Goal: Task Accomplishment & Management: Use online tool/utility

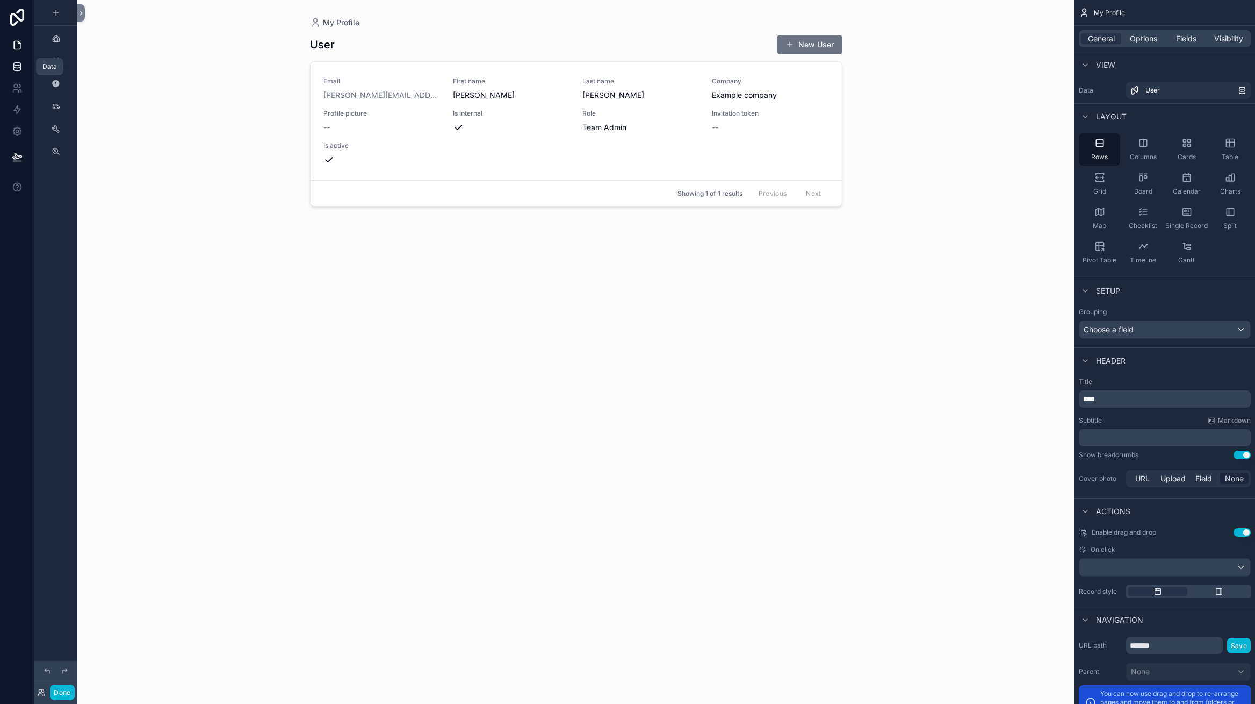
click at [13, 71] on icon at bounding box center [17, 66] width 11 height 11
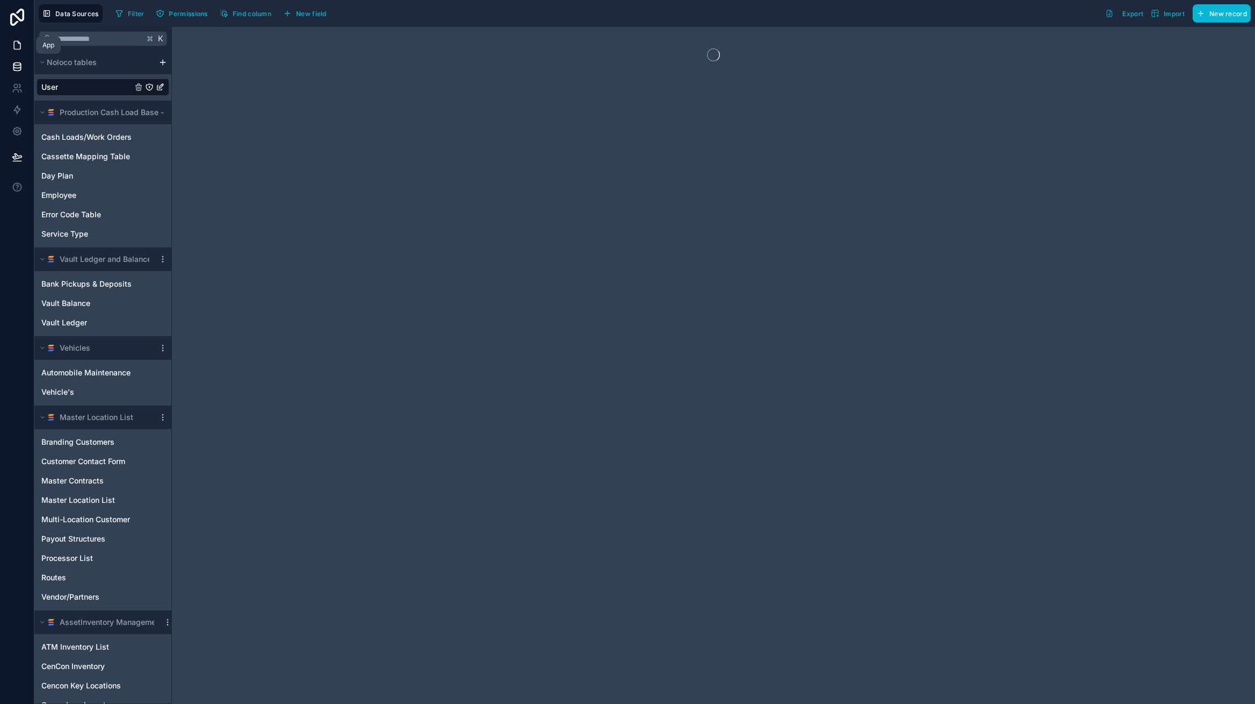
click at [18, 49] on icon at bounding box center [17, 45] width 6 height 8
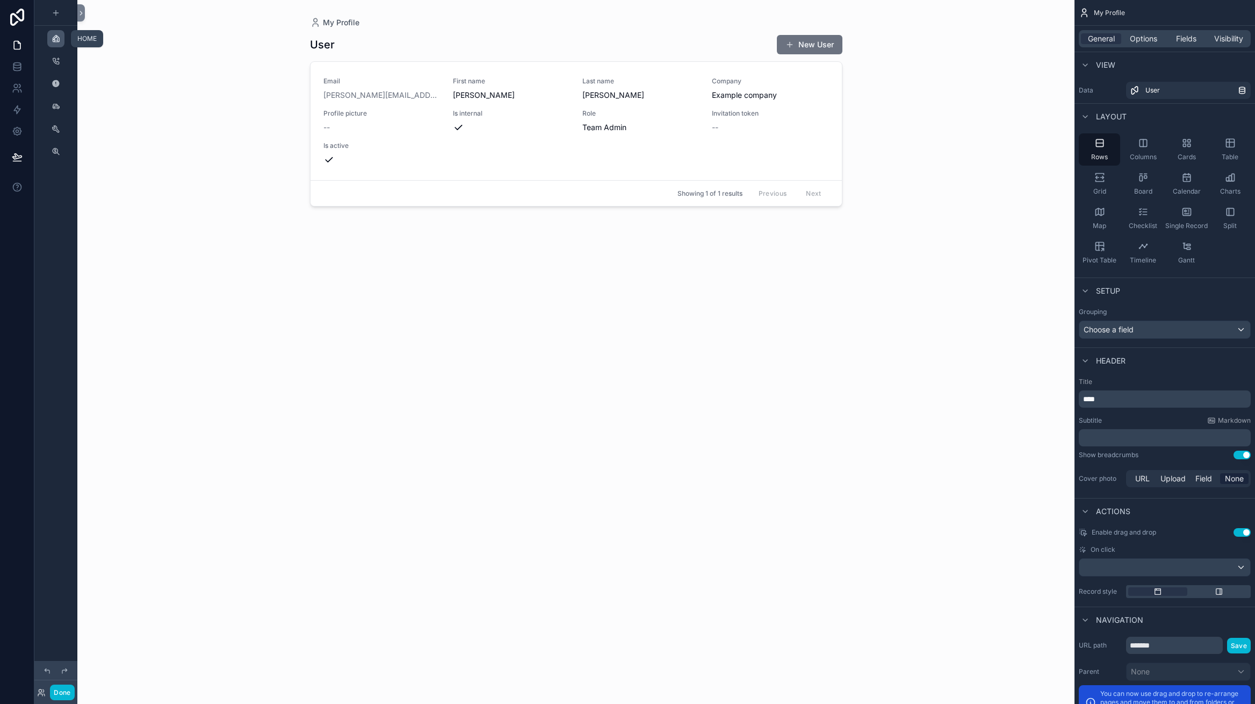
click at [53, 43] on span "scrollable content" at bounding box center [56, 38] width 9 height 9
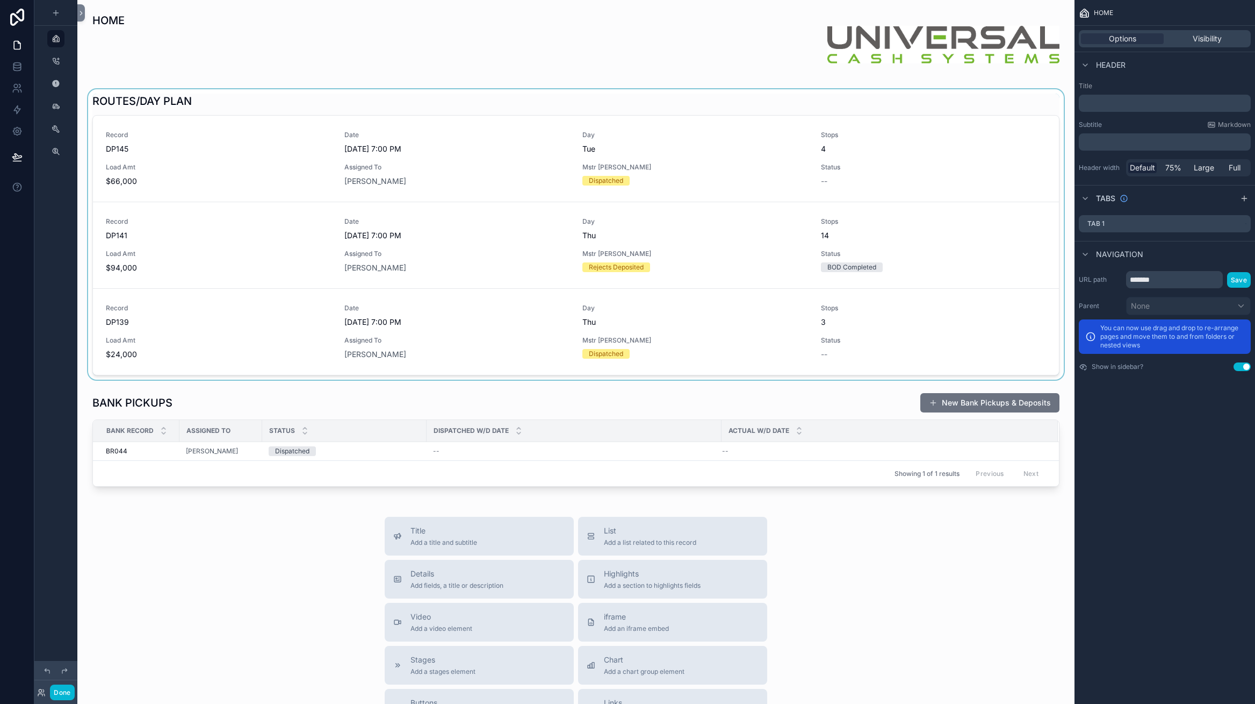
click at [145, 162] on div "scrollable content" at bounding box center [576, 234] width 980 height 290
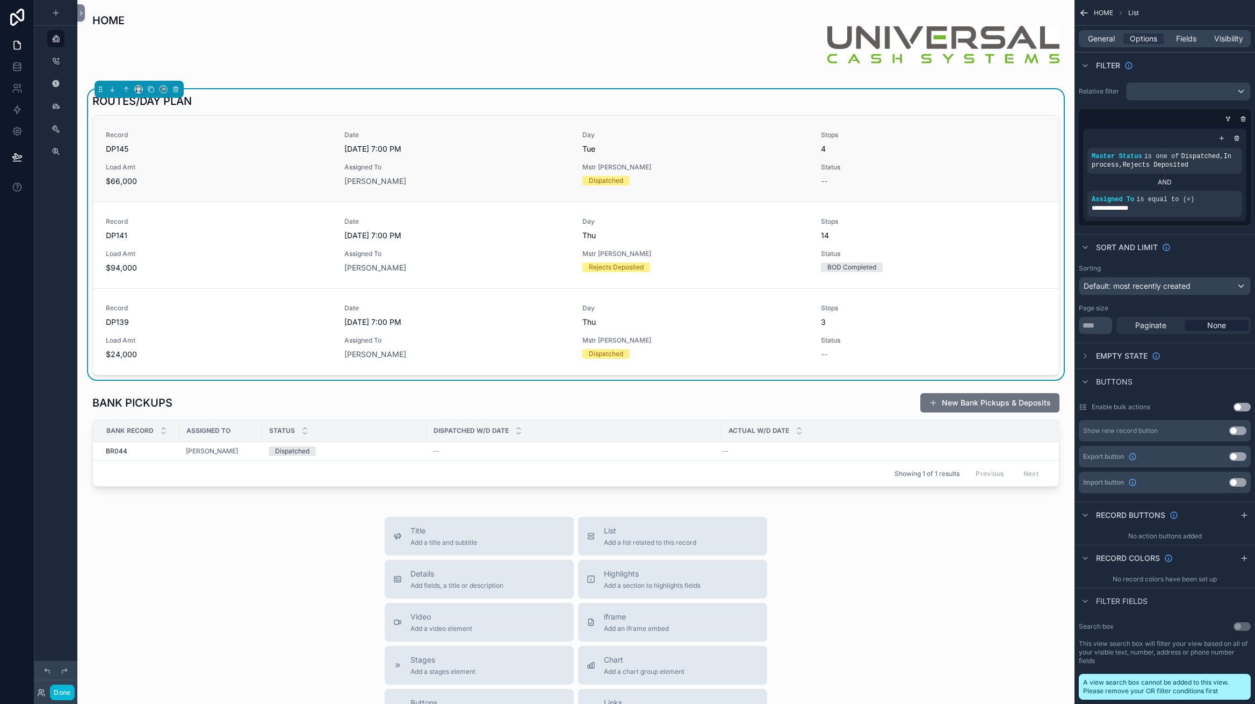
click at [133, 161] on div "Record DP145 Date [DATE] 7:00 PM Day Tue Stops 4 Load Amt $66,000 Assigned To […" at bounding box center [576, 159] width 941 height 56
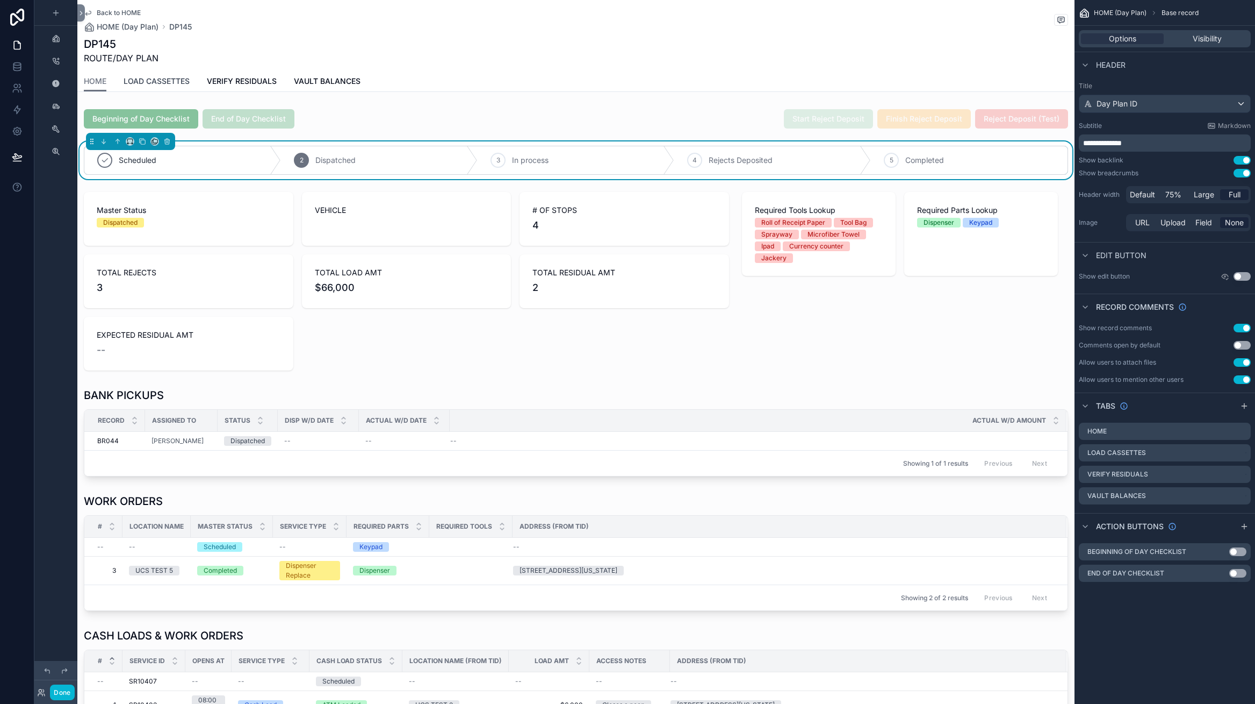
click at [156, 77] on span "LOAD CASSETTES" at bounding box center [157, 81] width 66 height 11
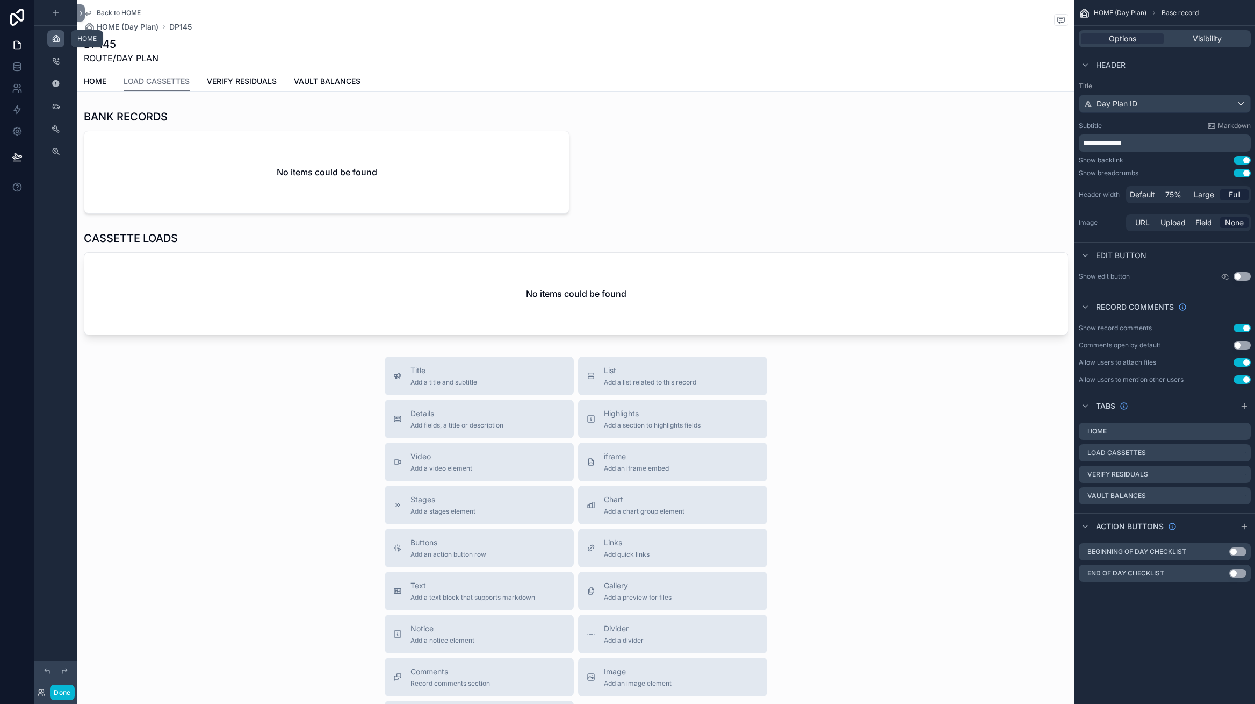
click at [57, 40] on icon "scrollable content" at bounding box center [56, 38] width 9 height 9
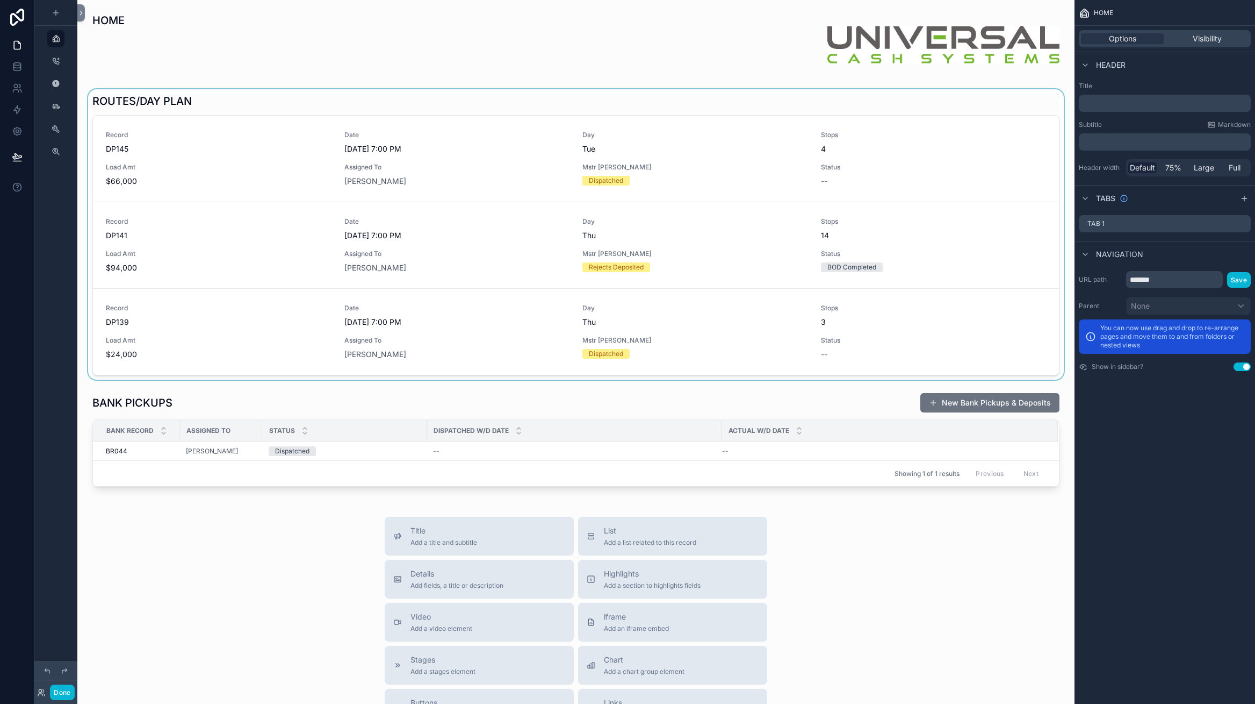
click at [157, 248] on div "scrollable content" at bounding box center [576, 234] width 980 height 290
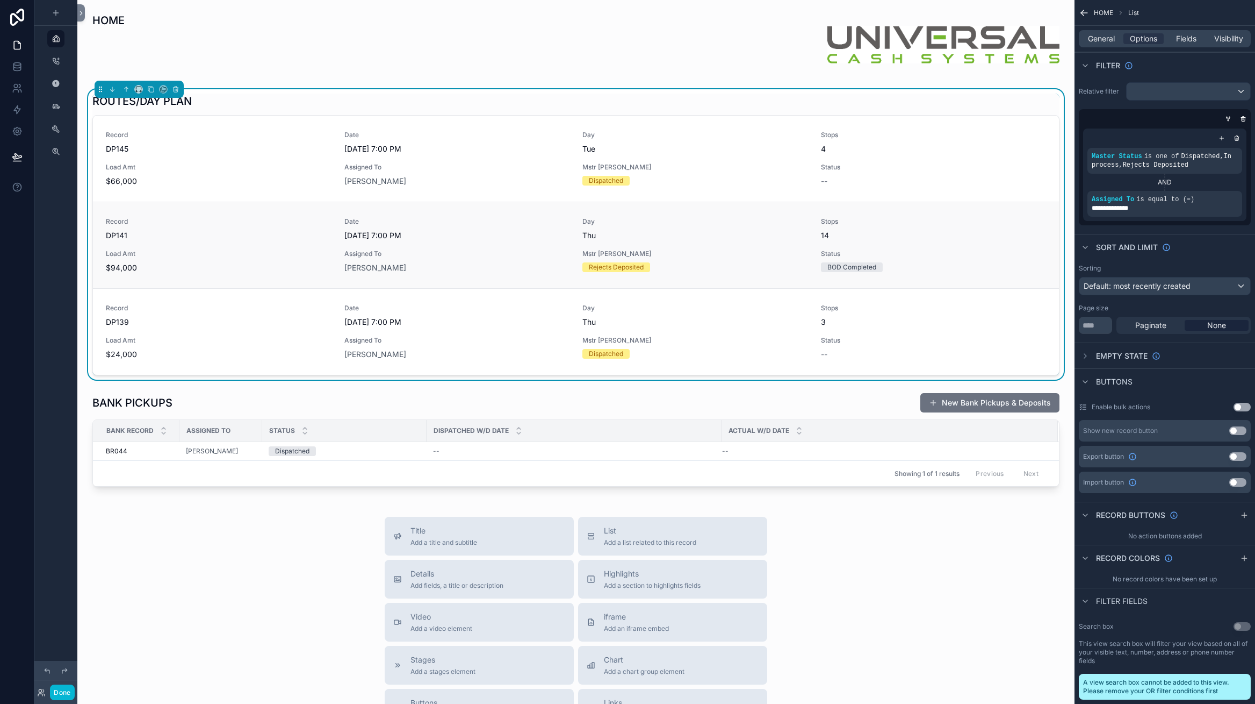
click at [156, 241] on span "DP141" at bounding box center [219, 235] width 226 height 11
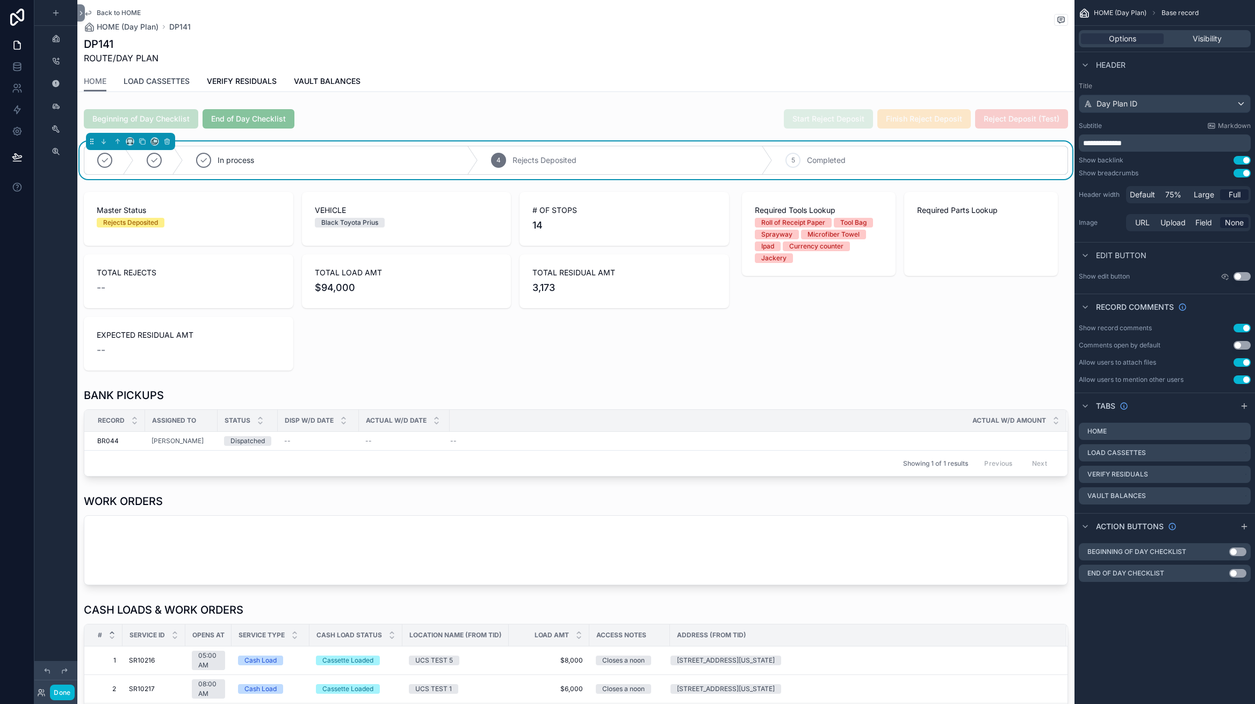
click at [180, 85] on span "LOAD CASSETTES" at bounding box center [157, 81] width 66 height 11
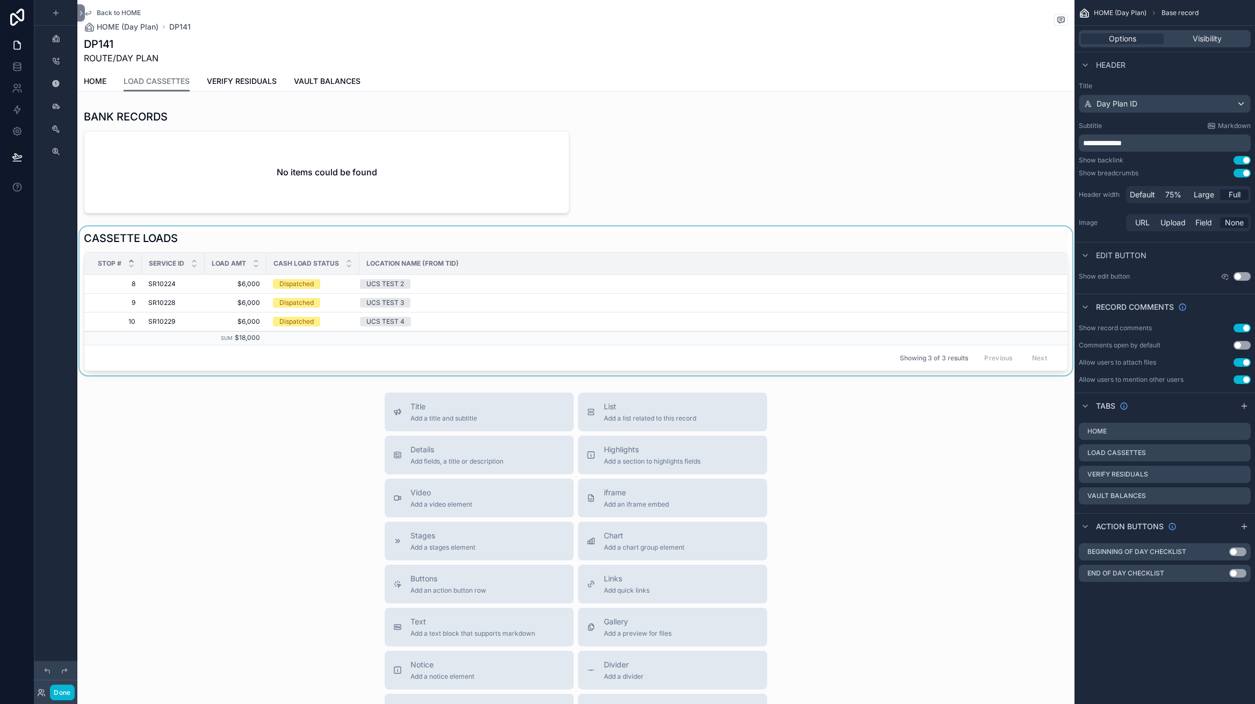
click at [206, 282] on div "scrollable content" at bounding box center [575, 300] width 997 height 149
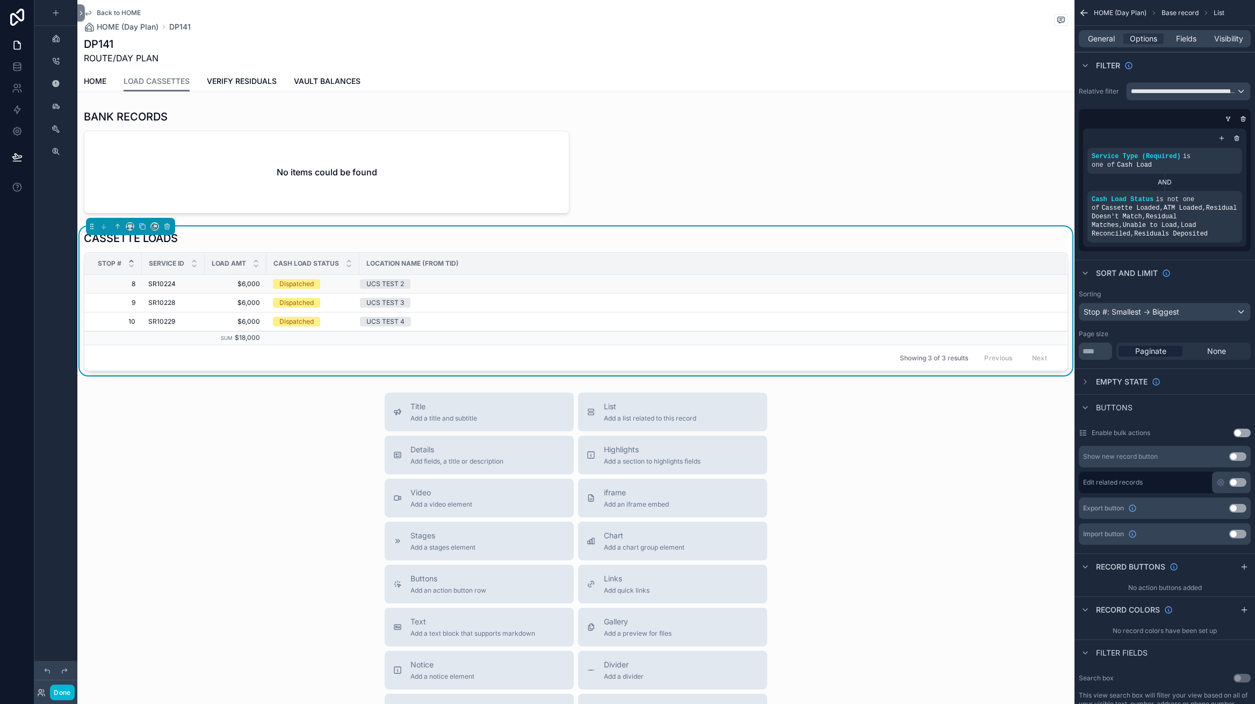
click at [179, 283] on div "SR10224 SR10224" at bounding box center [173, 283] width 50 height 9
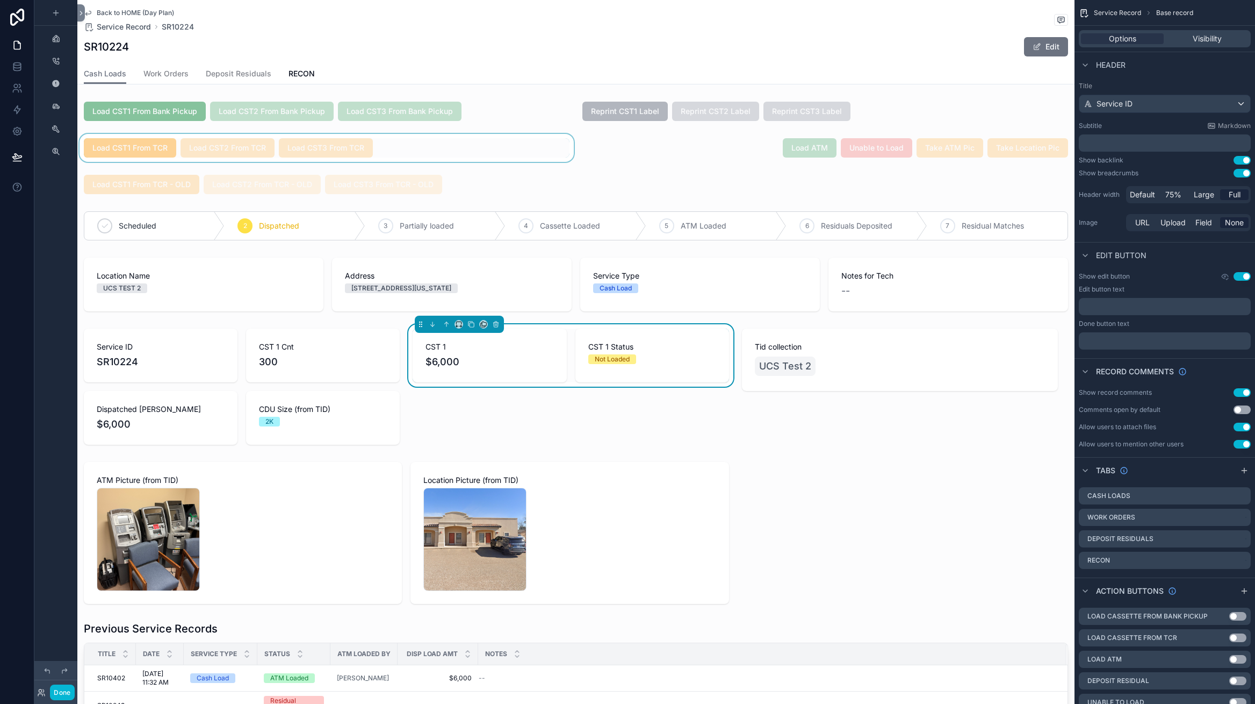
click at [383, 145] on div "scrollable content" at bounding box center [326, 148] width 499 height 28
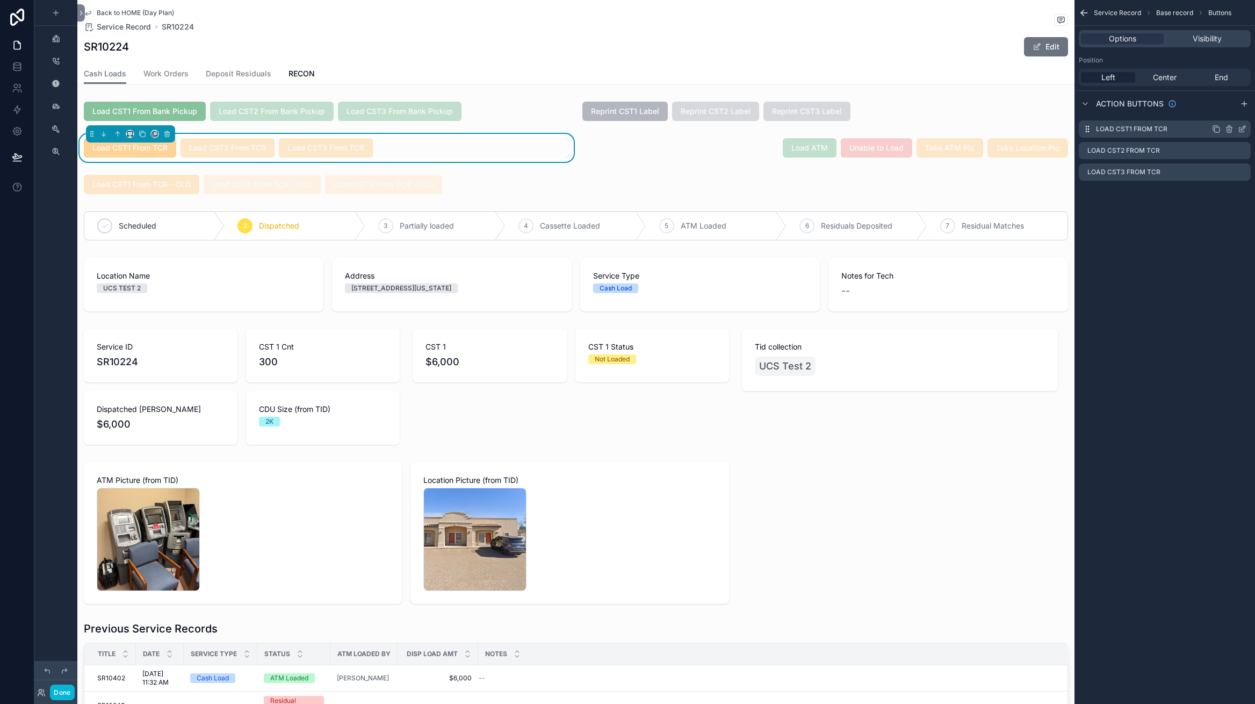
click at [1244, 131] on icon "scrollable content" at bounding box center [1242, 129] width 5 height 5
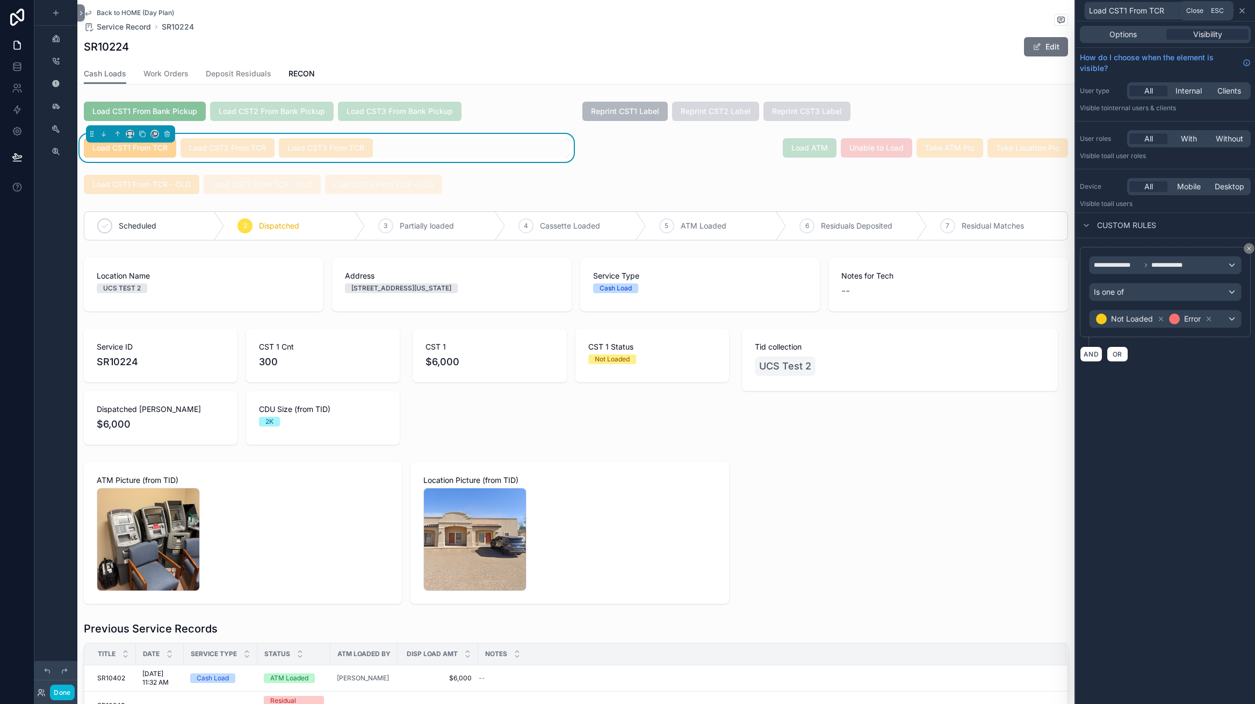
click at [1245, 9] on icon at bounding box center [1242, 10] width 9 height 9
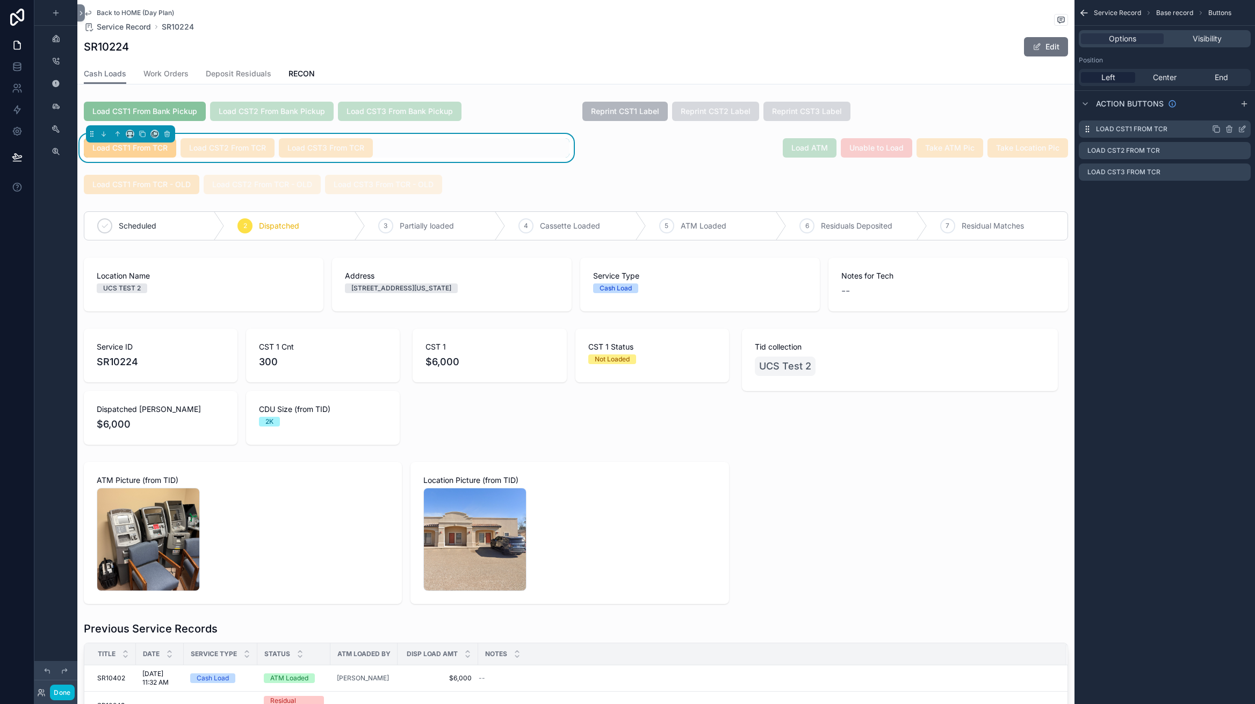
click at [1245, 130] on icon "scrollable content" at bounding box center [1242, 129] width 9 height 9
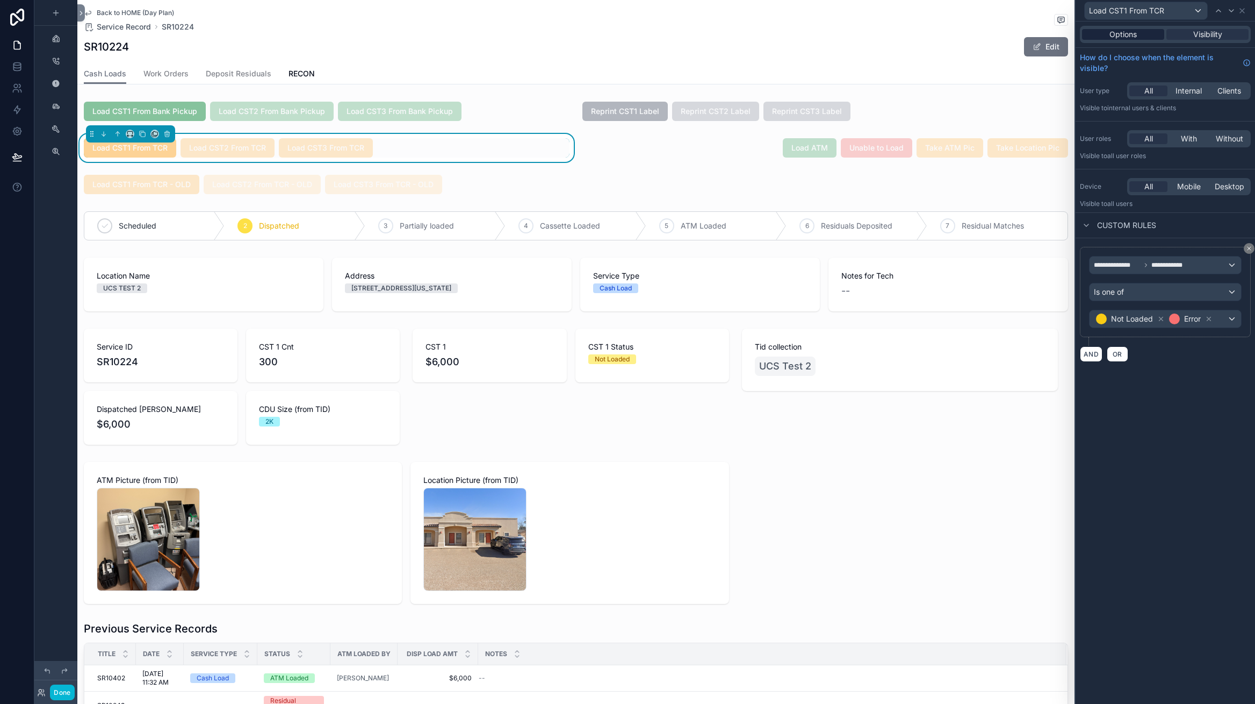
click at [1153, 32] on div "Options" at bounding box center [1123, 34] width 82 height 11
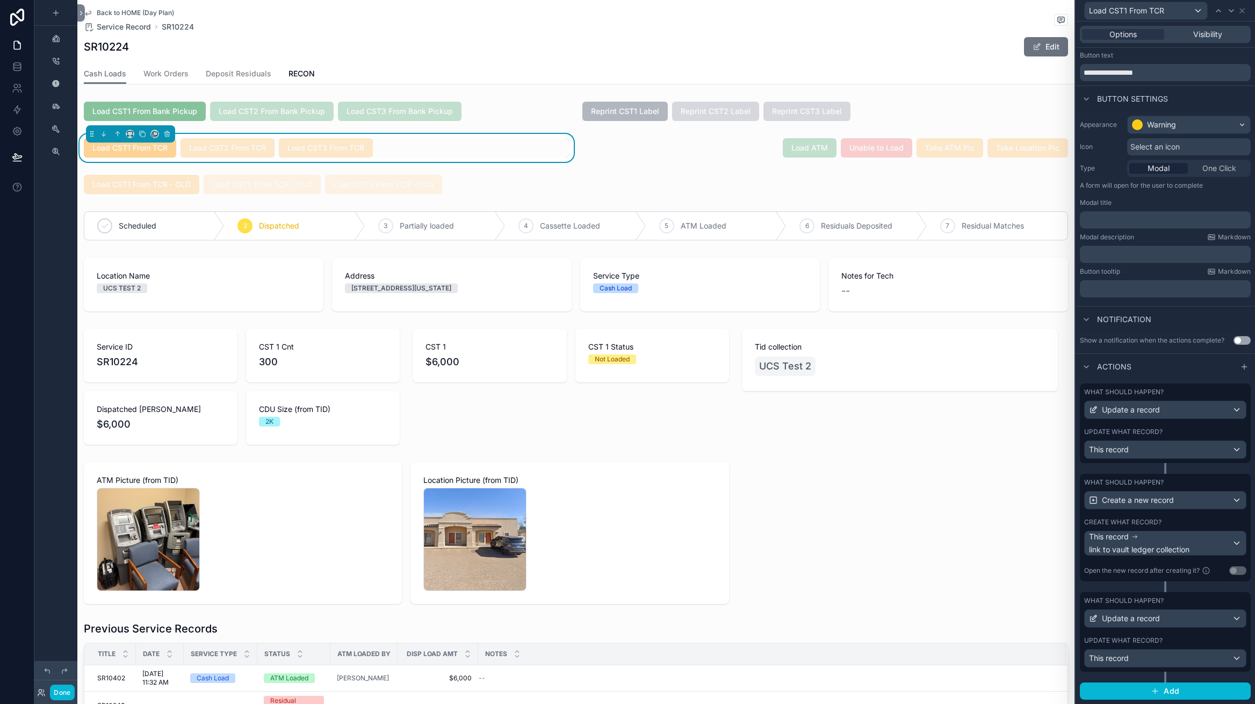
scroll to position [22, 0]
click at [1237, 455] on div "This record" at bounding box center [1165, 449] width 161 height 17
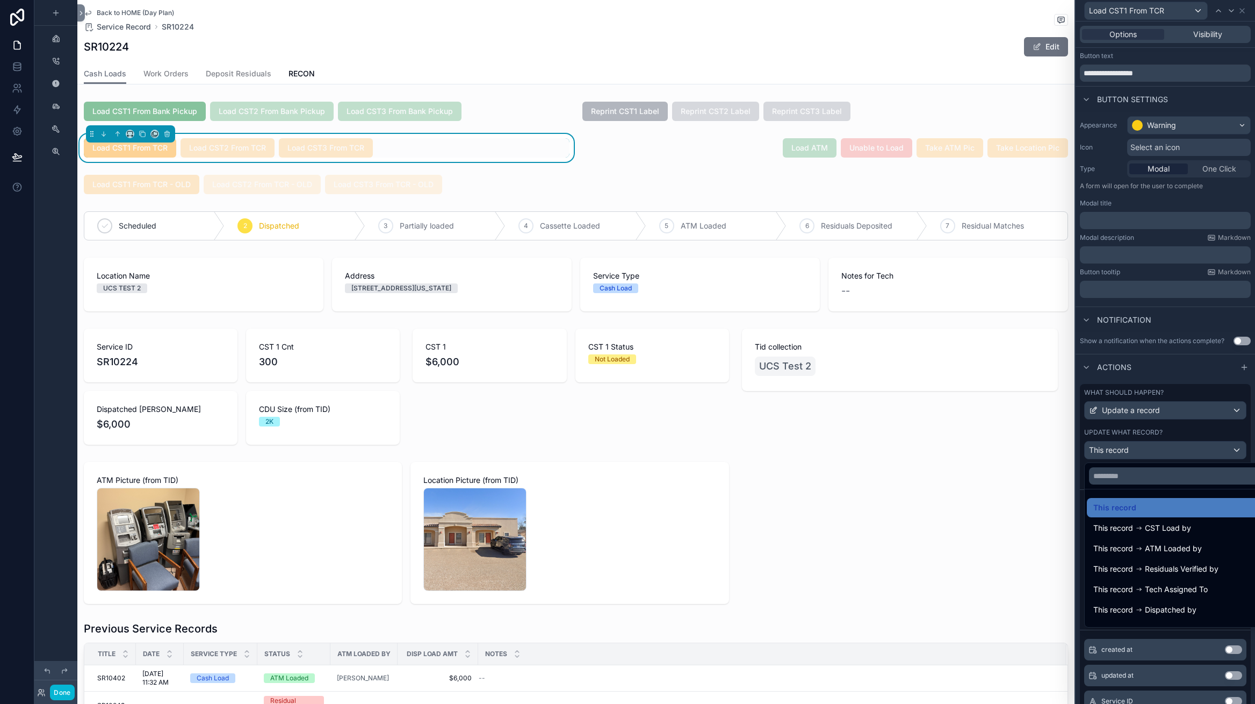
click at [1235, 435] on div at bounding box center [1166, 352] width 180 height 704
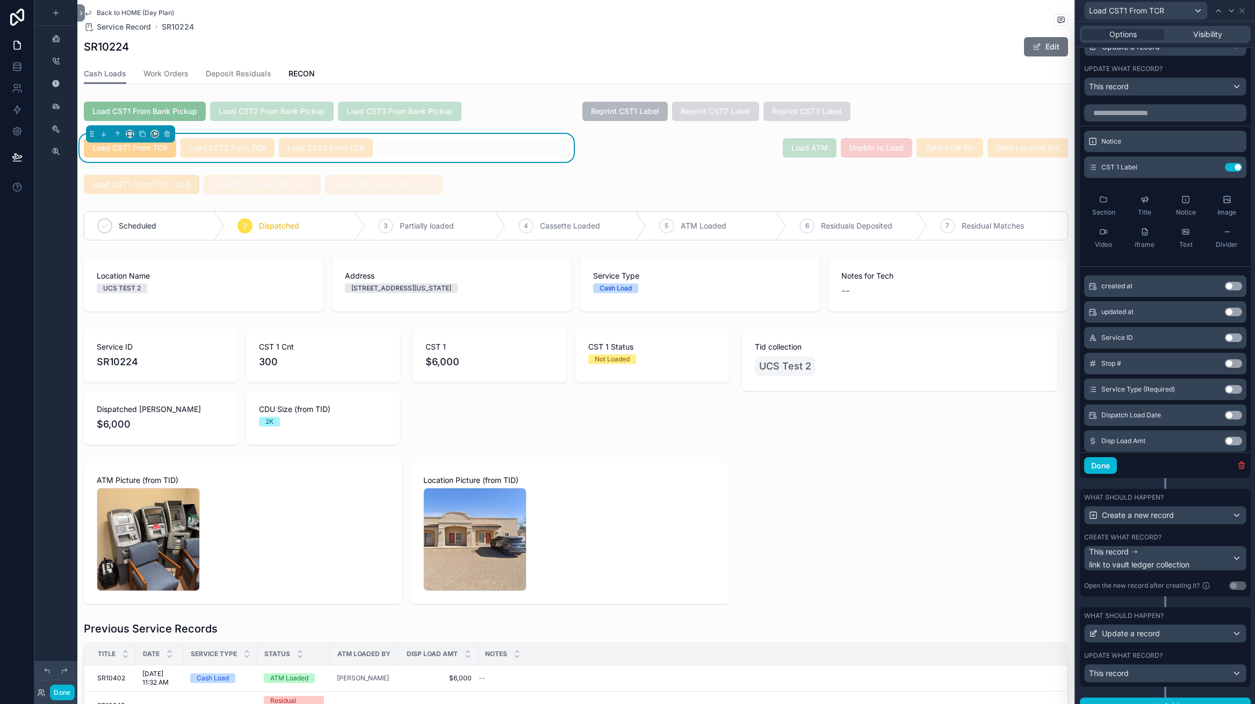
scroll to position [385, 0]
click at [1108, 468] on button "Done" at bounding box center [1101, 465] width 33 height 17
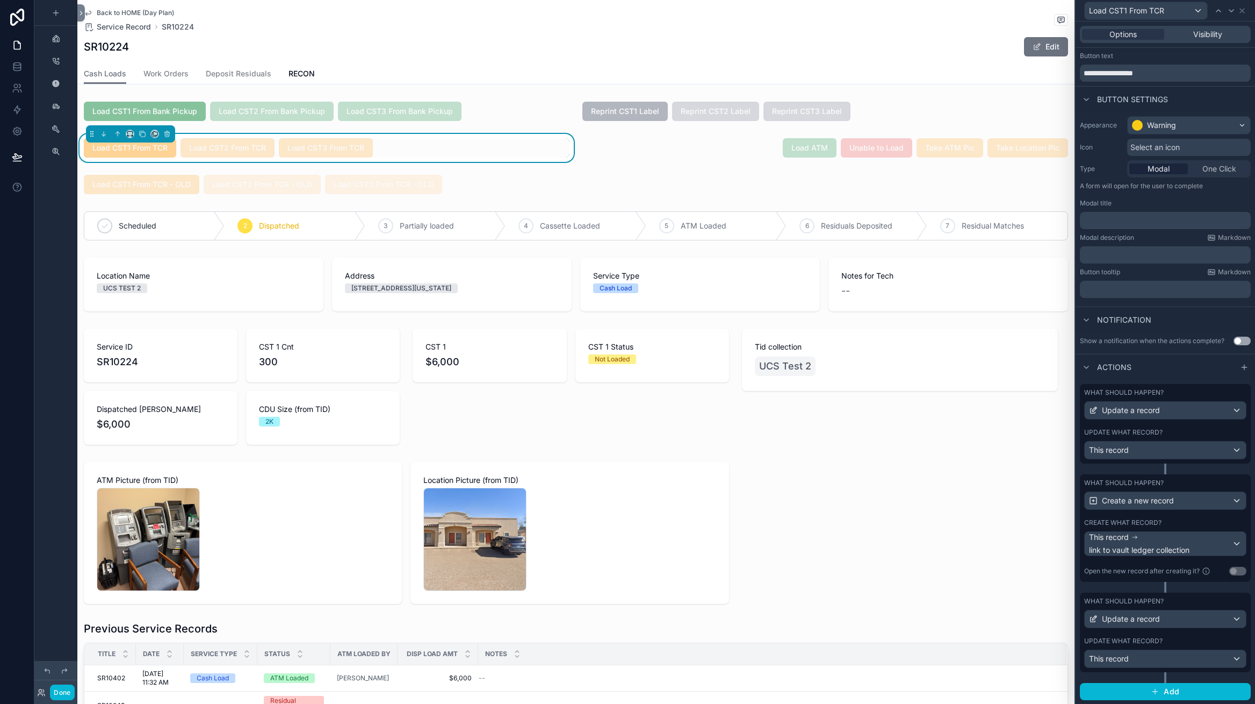
scroll to position [0, 0]
click at [1237, 546] on div "This record link to vault ledger collection" at bounding box center [1165, 544] width 161 height 24
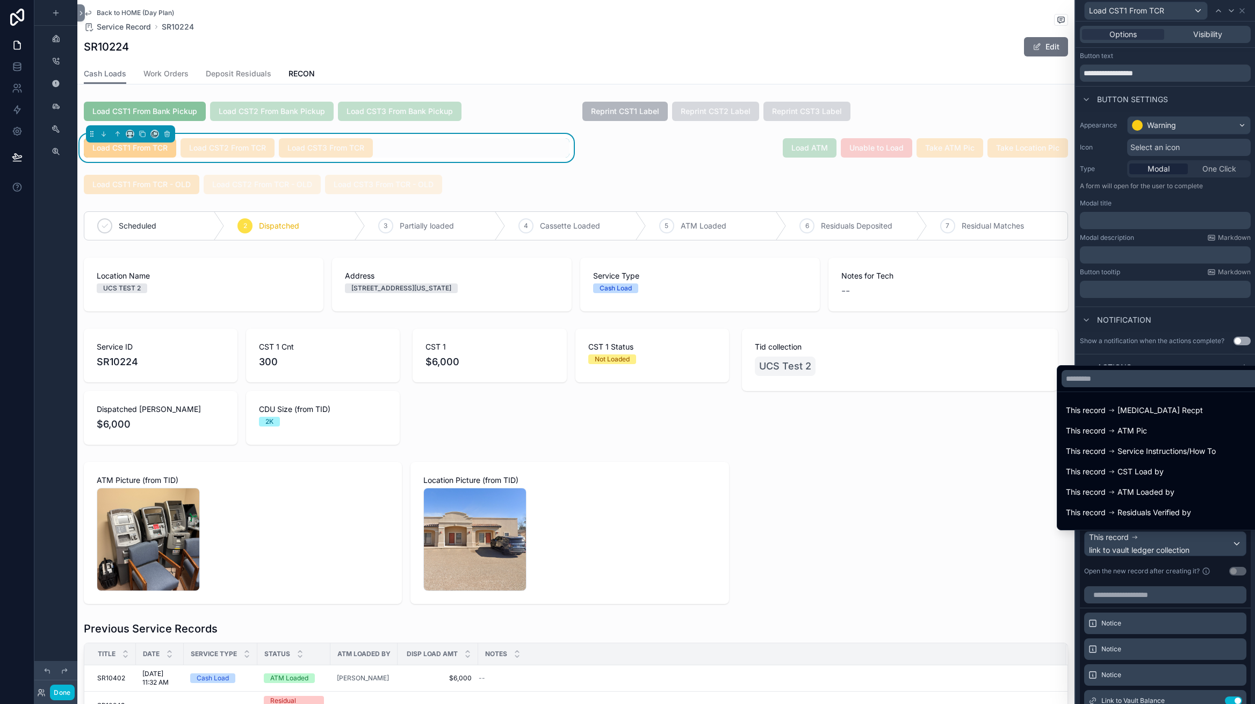
click at [1205, 573] on div at bounding box center [1166, 352] width 180 height 704
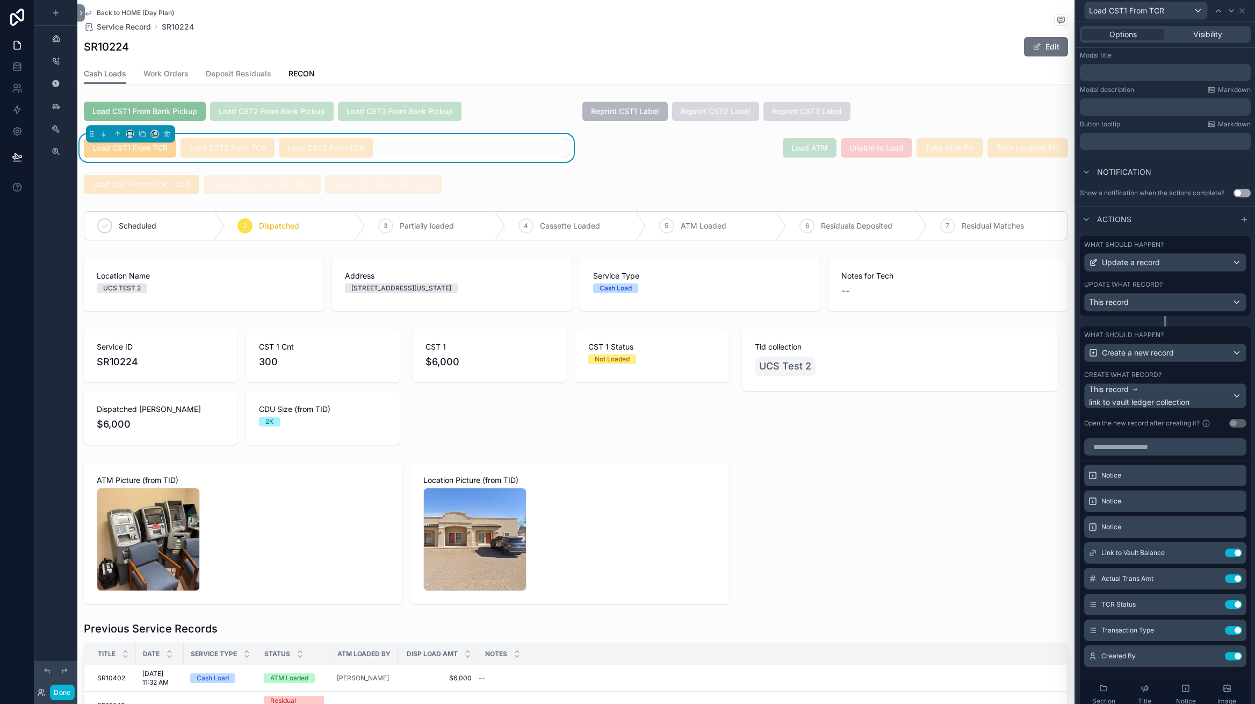
scroll to position [246, 0]
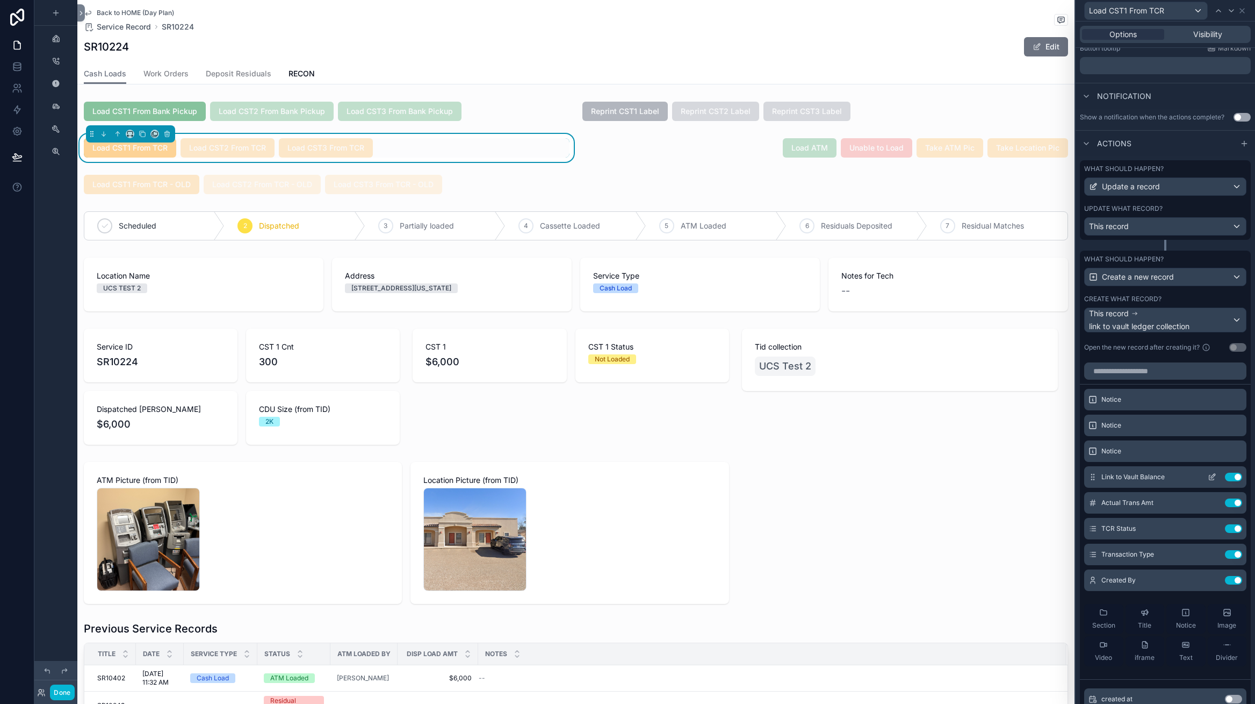
click at [1212, 477] on icon at bounding box center [1212, 476] width 9 height 9
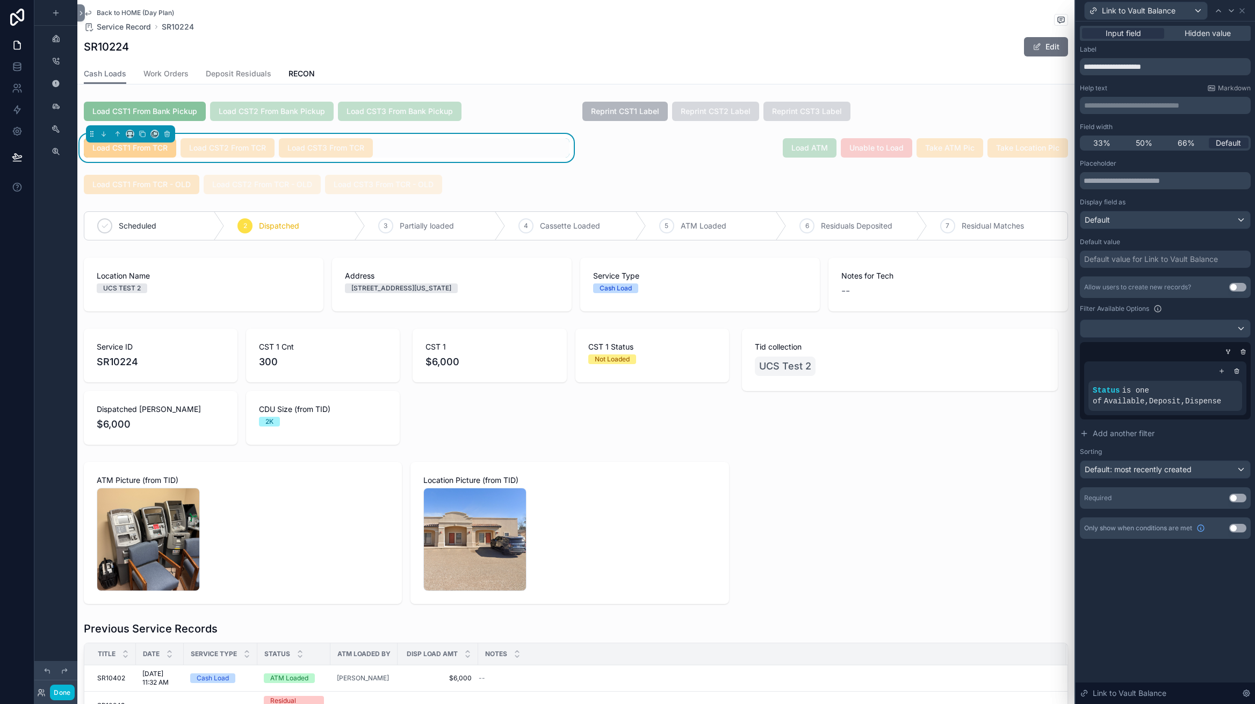
click at [1237, 496] on button "Use setting" at bounding box center [1238, 497] width 17 height 9
click at [1242, 12] on icon at bounding box center [1242, 10] width 9 height 9
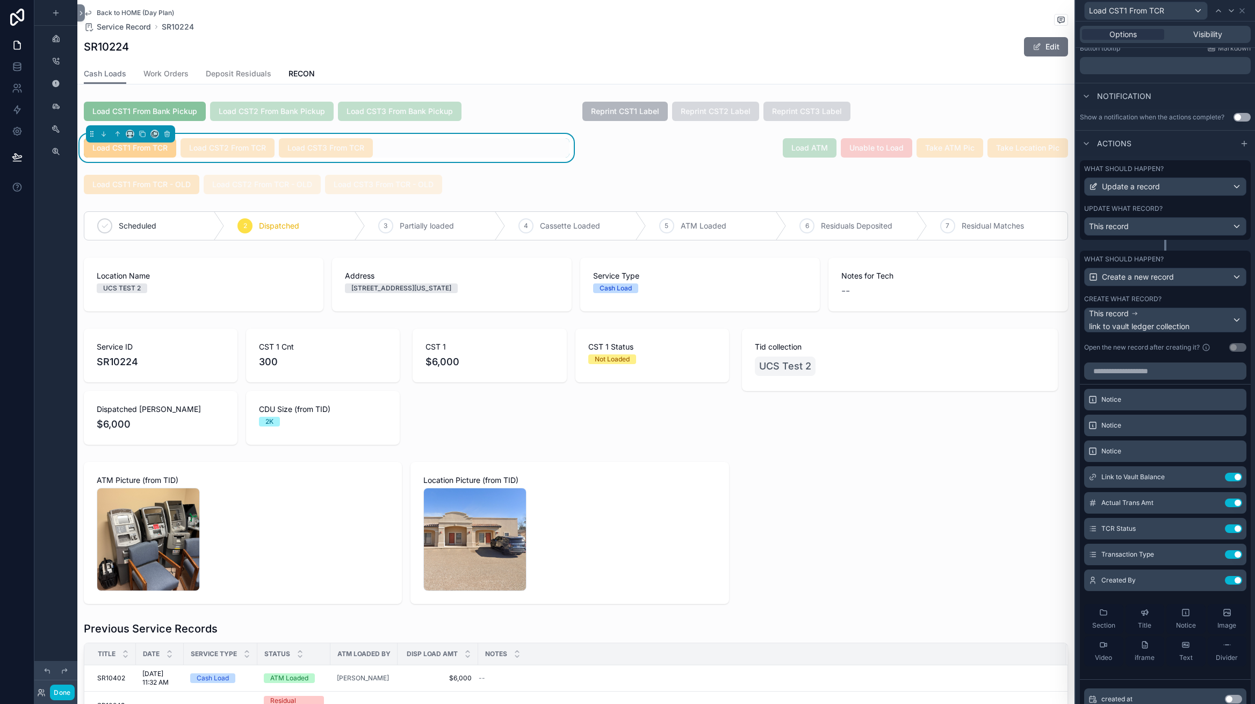
click at [1195, 12] on div "Load CST1 From TCR" at bounding box center [1146, 10] width 123 height 17
click at [1172, 96] on div "Load CST2 From TCR" at bounding box center [1145, 88] width 117 height 19
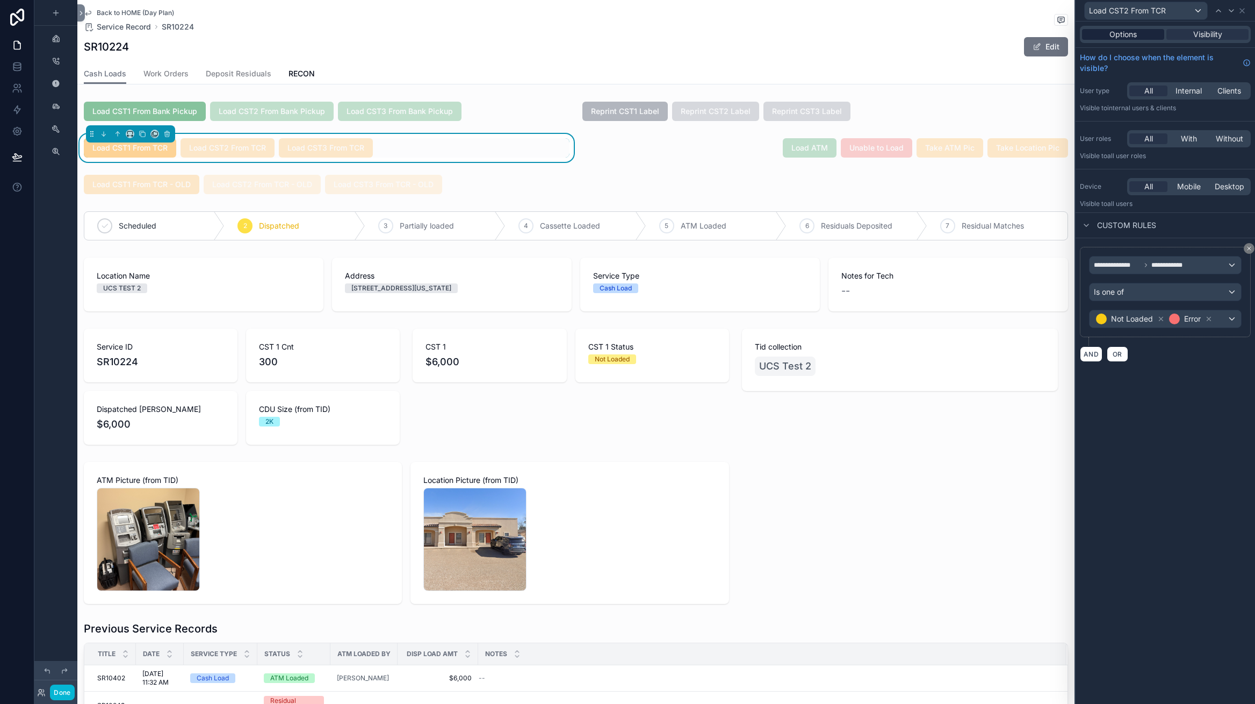
click at [1146, 39] on div "Options" at bounding box center [1123, 34] width 82 height 11
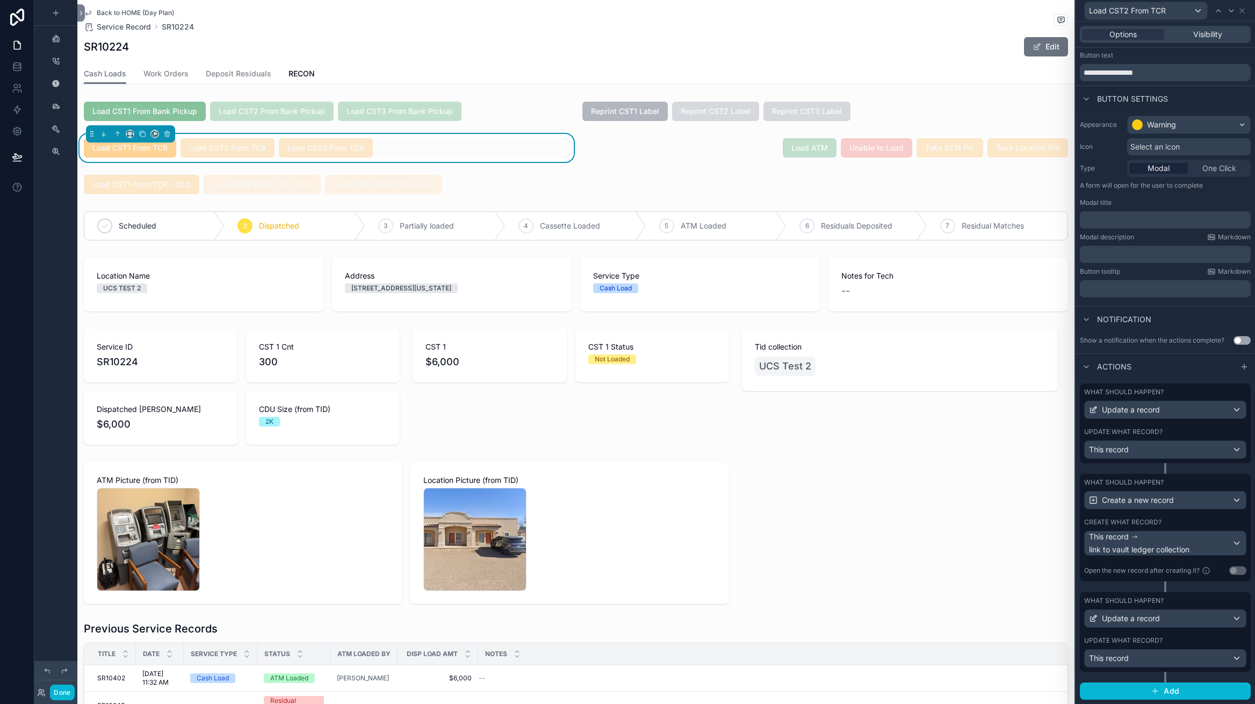
scroll to position [22, 0]
click at [1234, 544] on div "This record link to vault ledger collection" at bounding box center [1165, 544] width 161 height 24
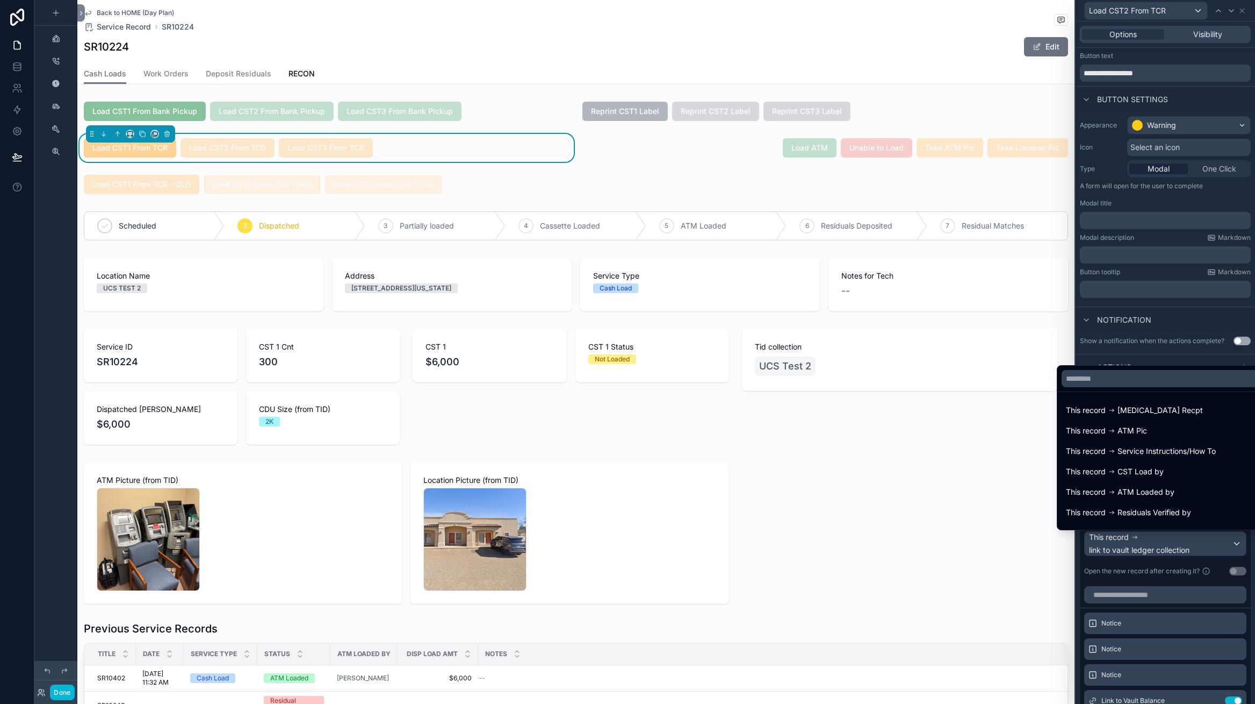
click at [1238, 547] on div at bounding box center [1166, 352] width 180 height 704
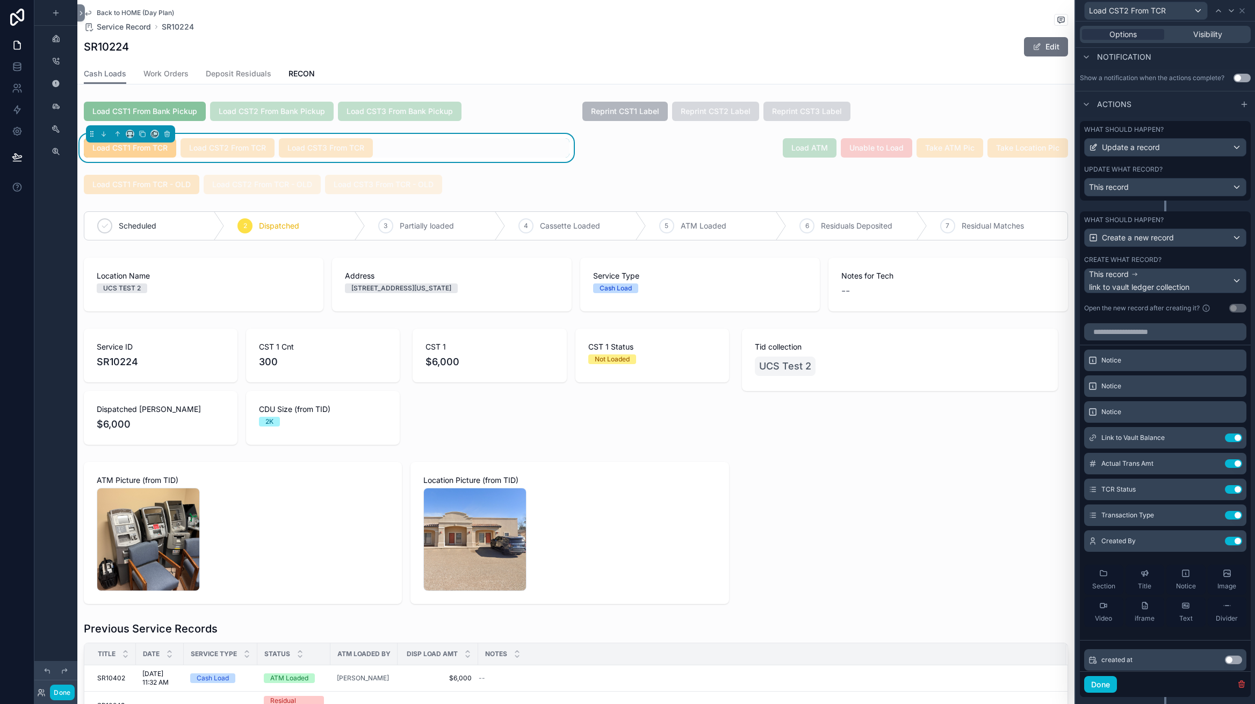
scroll to position [381, 0]
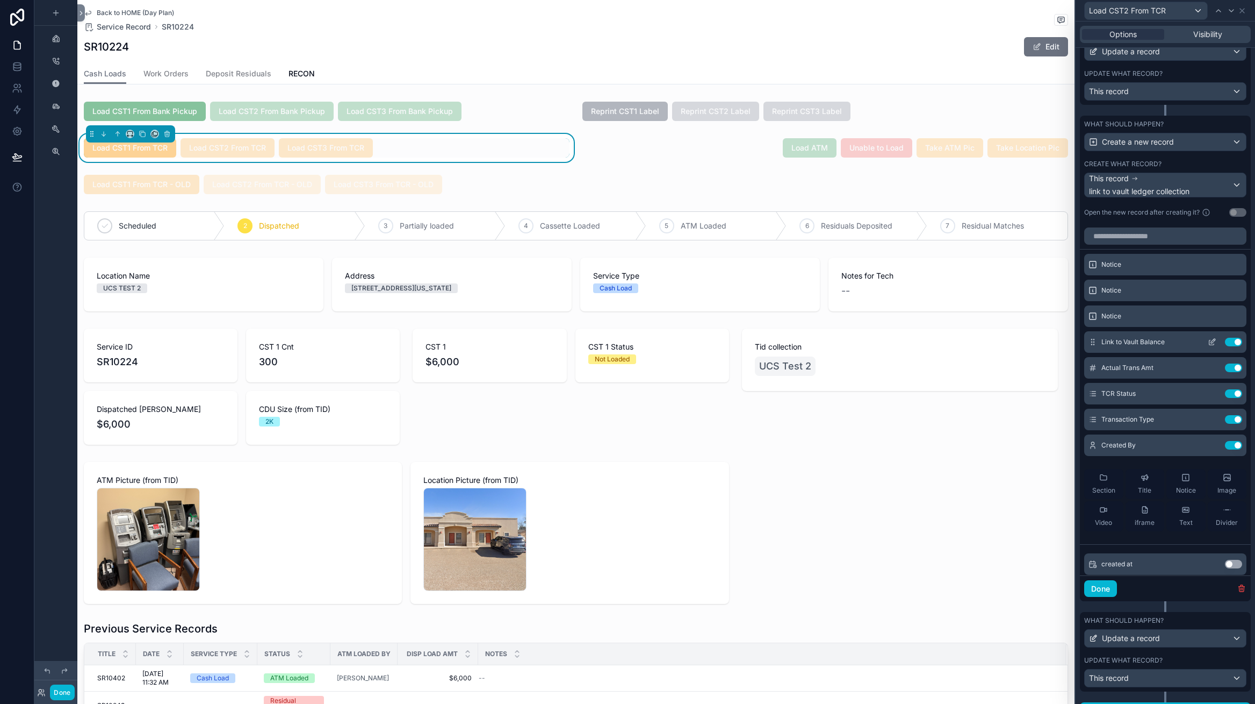
click at [1215, 345] on icon at bounding box center [1212, 342] width 9 height 9
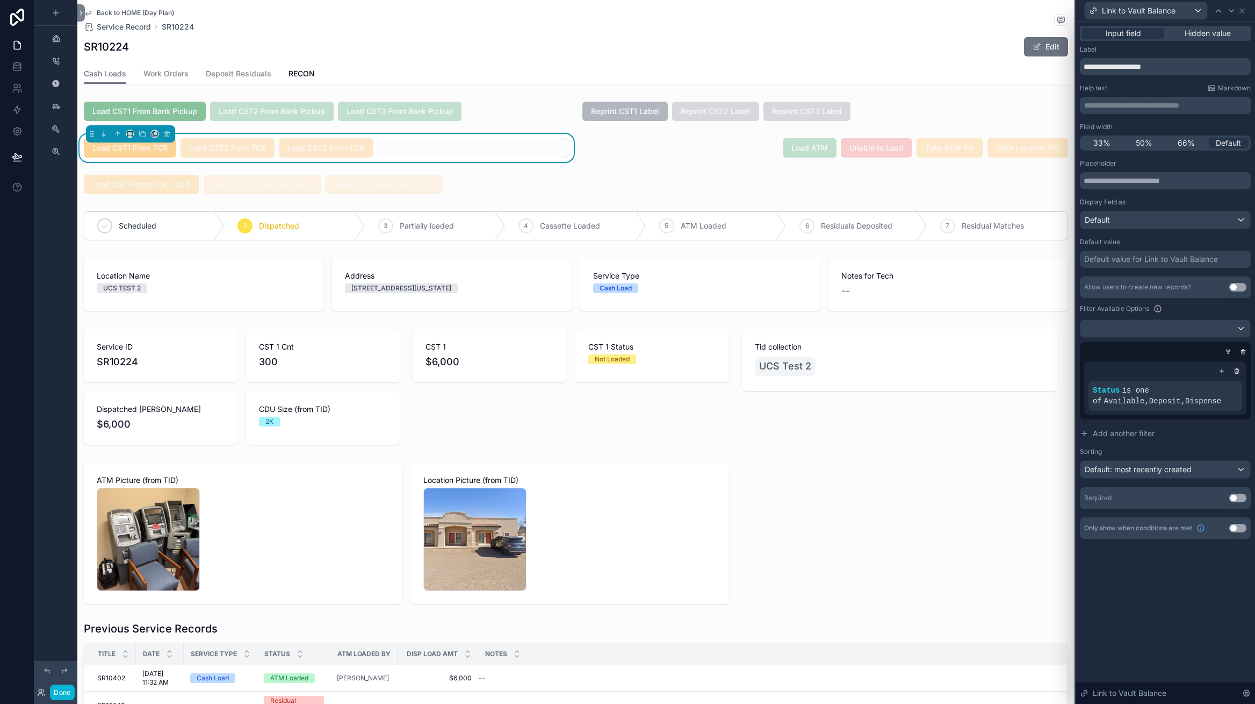
click at [1237, 498] on button "Use setting" at bounding box center [1238, 497] width 17 height 9
click at [1241, 15] on icon at bounding box center [1242, 10] width 9 height 9
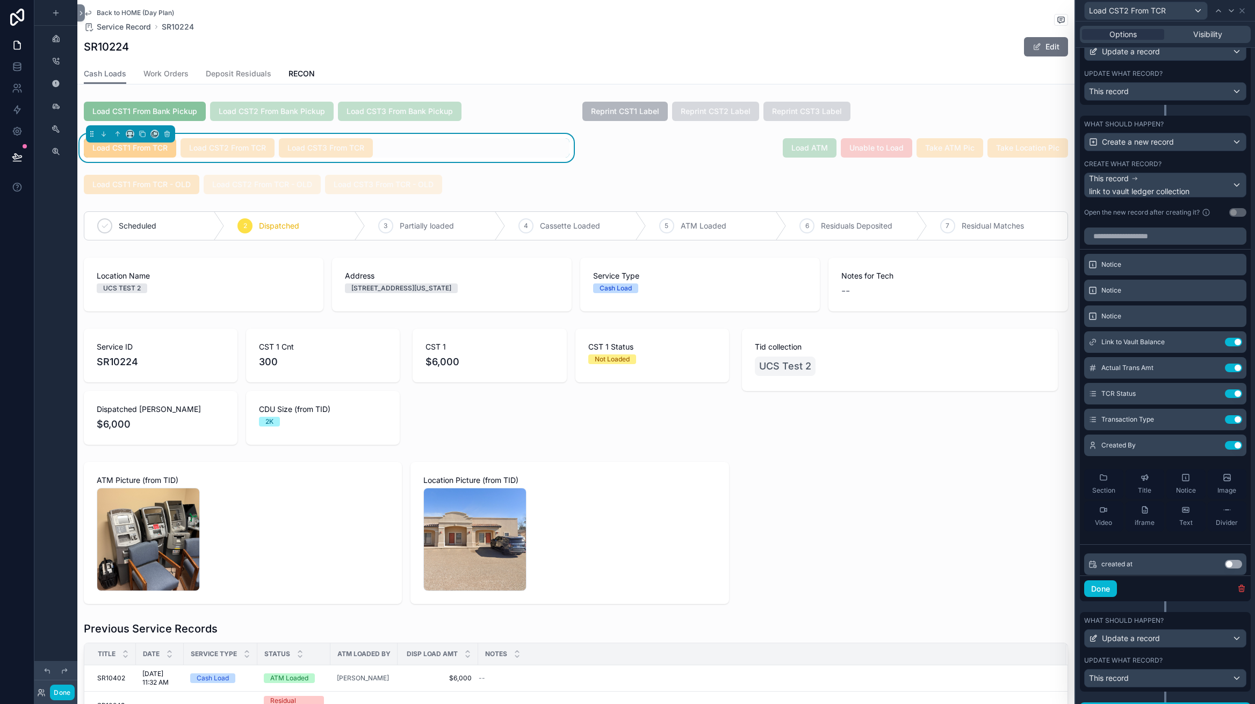
click at [1200, 11] on div "Load CST2 From TCR" at bounding box center [1146, 10] width 123 height 17
click at [1183, 106] on div "Load CST3 From TCR" at bounding box center [1146, 109] width 104 height 13
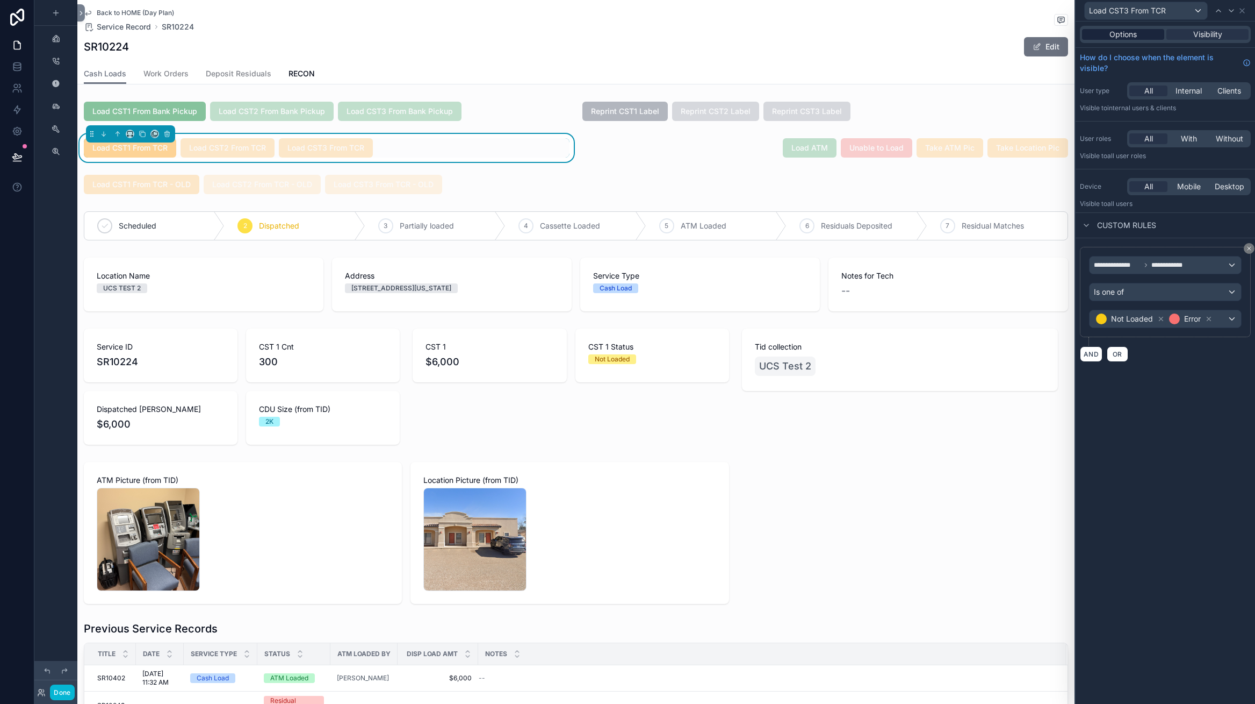
click at [1134, 35] on span "Options" at bounding box center [1123, 34] width 27 height 11
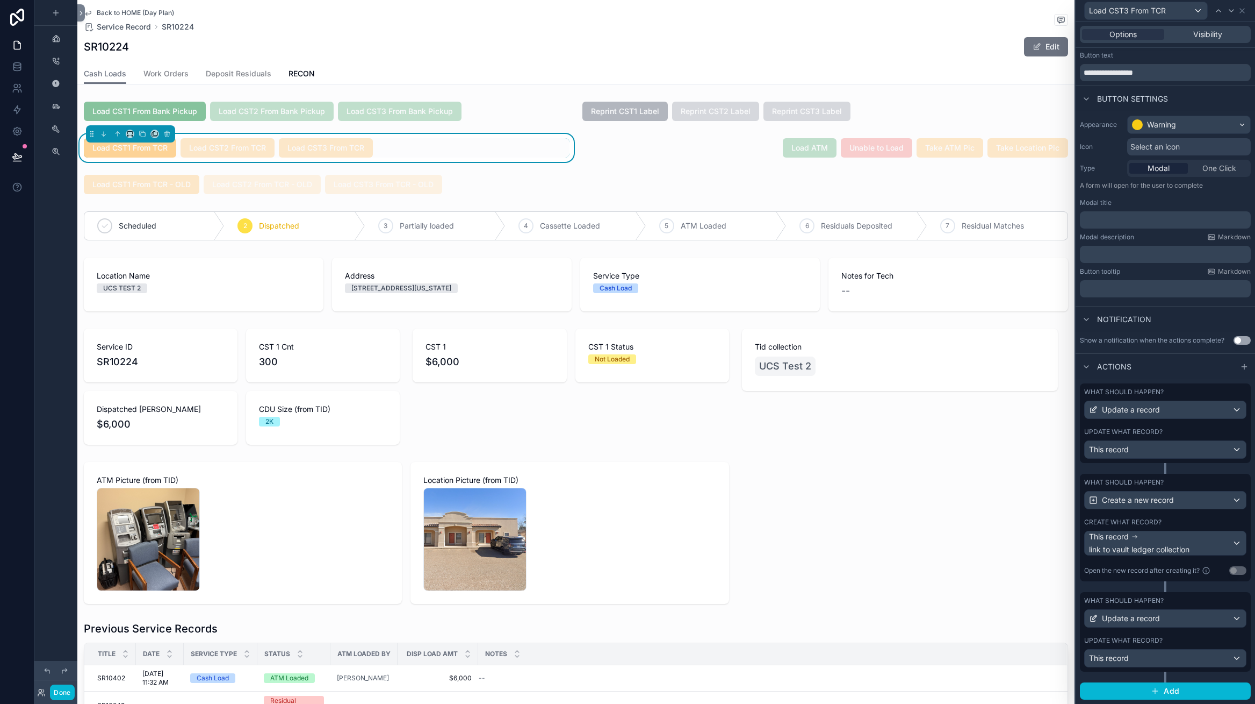
scroll to position [22, 0]
click at [1228, 540] on div "This record link to vault ledger collection" at bounding box center [1160, 544] width 143 height 24
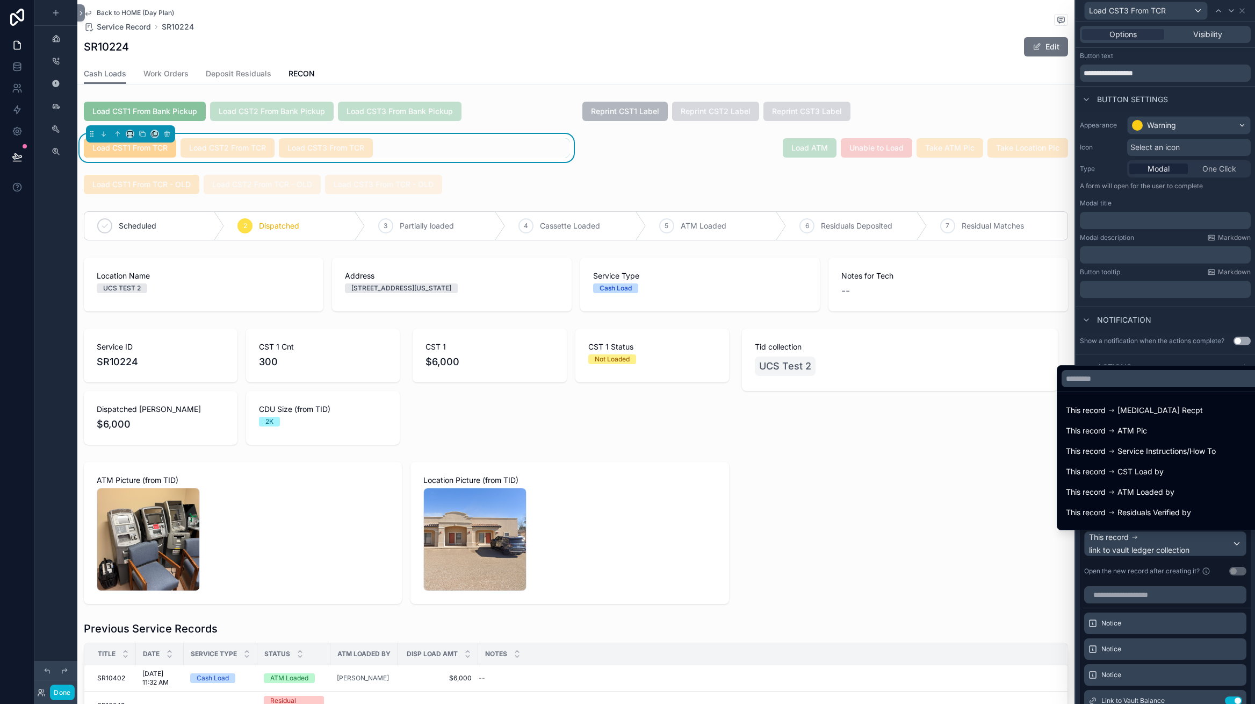
click at [1212, 335] on div at bounding box center [1166, 352] width 180 height 704
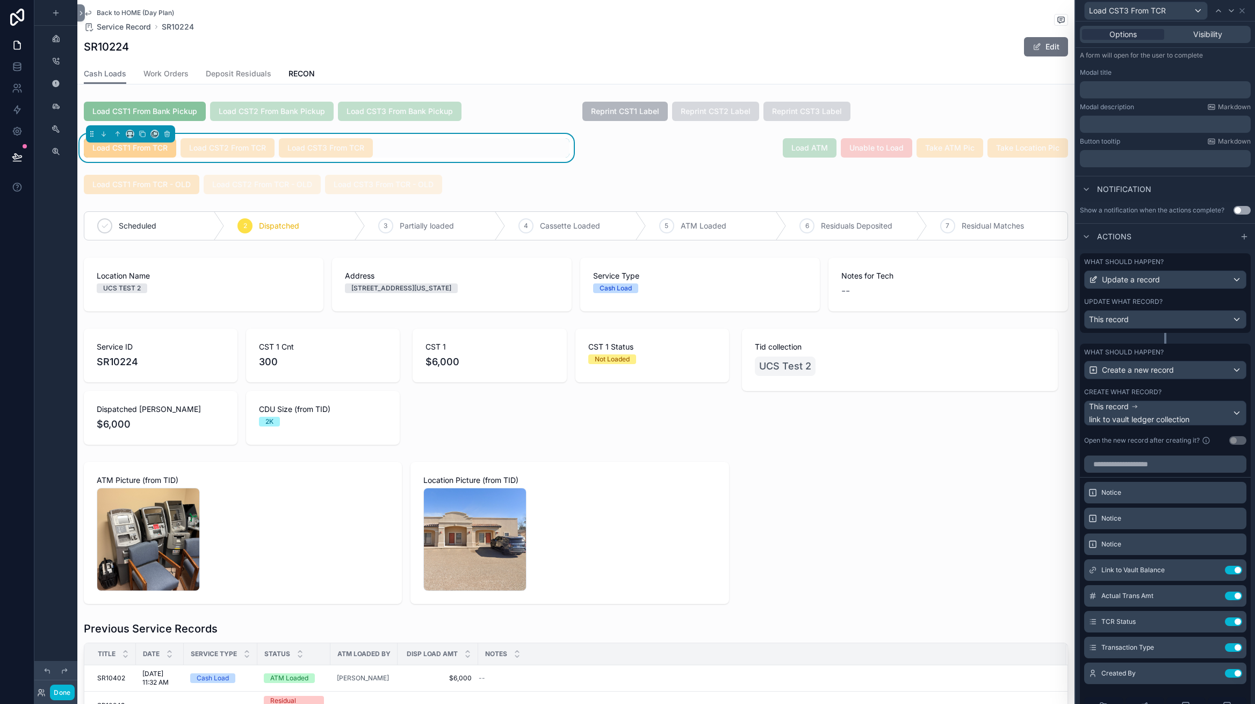
scroll to position [174, 0]
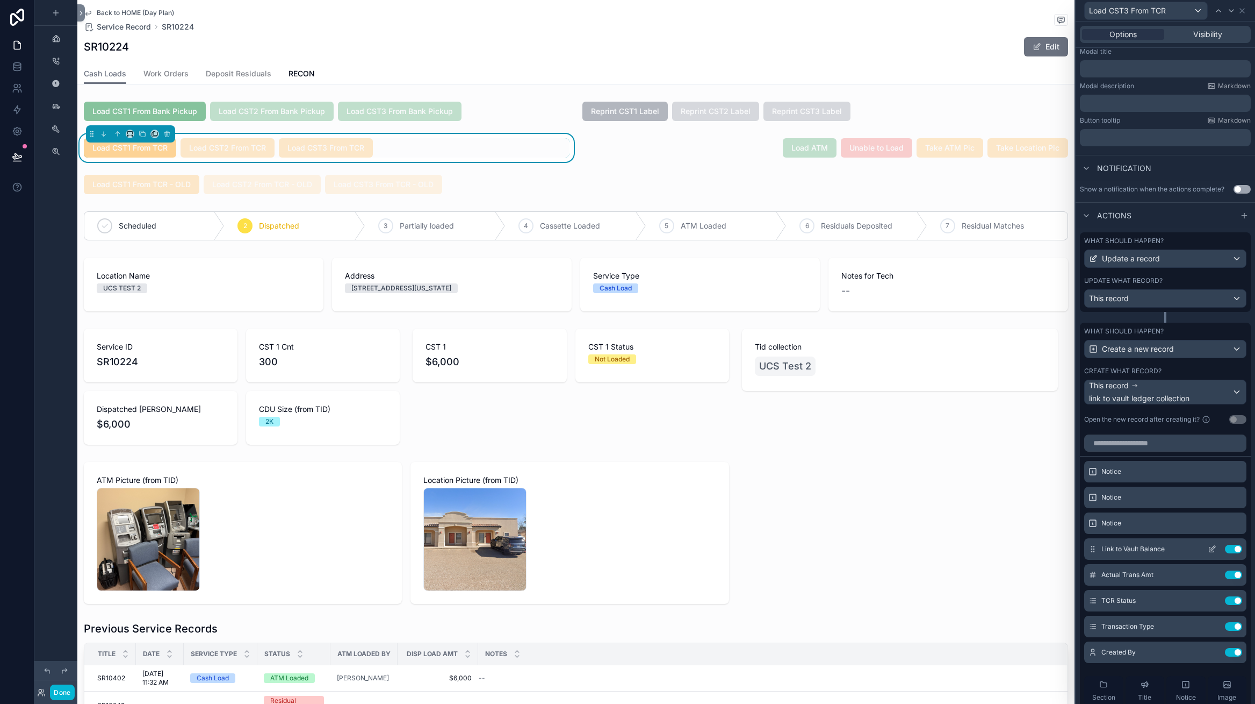
click at [1214, 553] on div "Link to Vault Balance Use setting" at bounding box center [1166, 548] width 162 height 21
click at [1213, 552] on icon at bounding box center [1212, 549] width 5 height 5
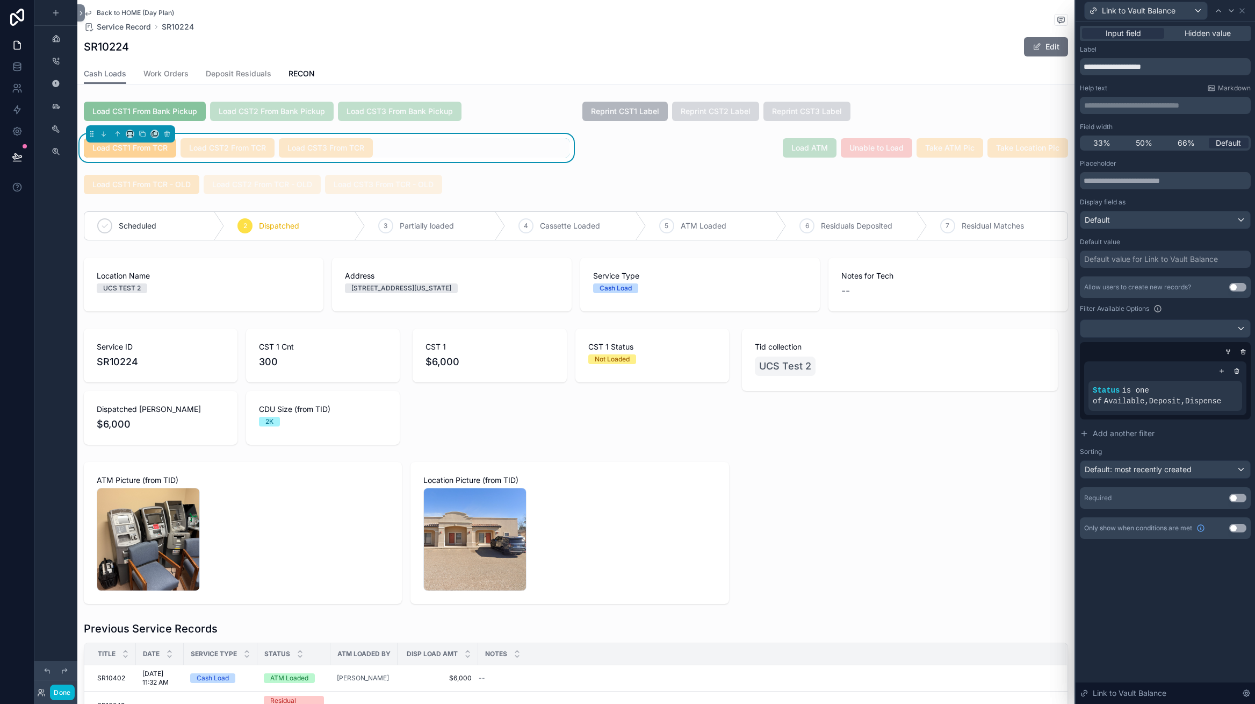
click at [1240, 500] on button "Use setting" at bounding box center [1238, 497] width 17 height 9
click at [1242, 10] on icon at bounding box center [1242, 10] width 9 height 9
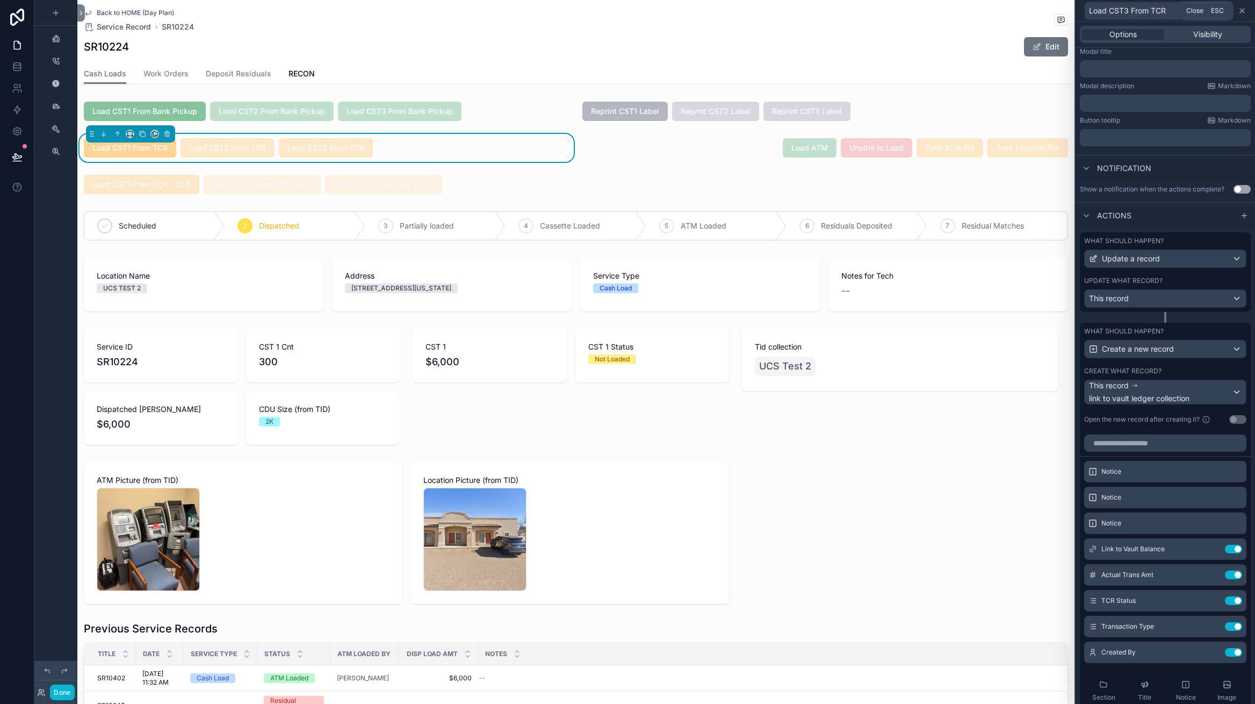
click at [1241, 14] on icon at bounding box center [1242, 10] width 9 height 9
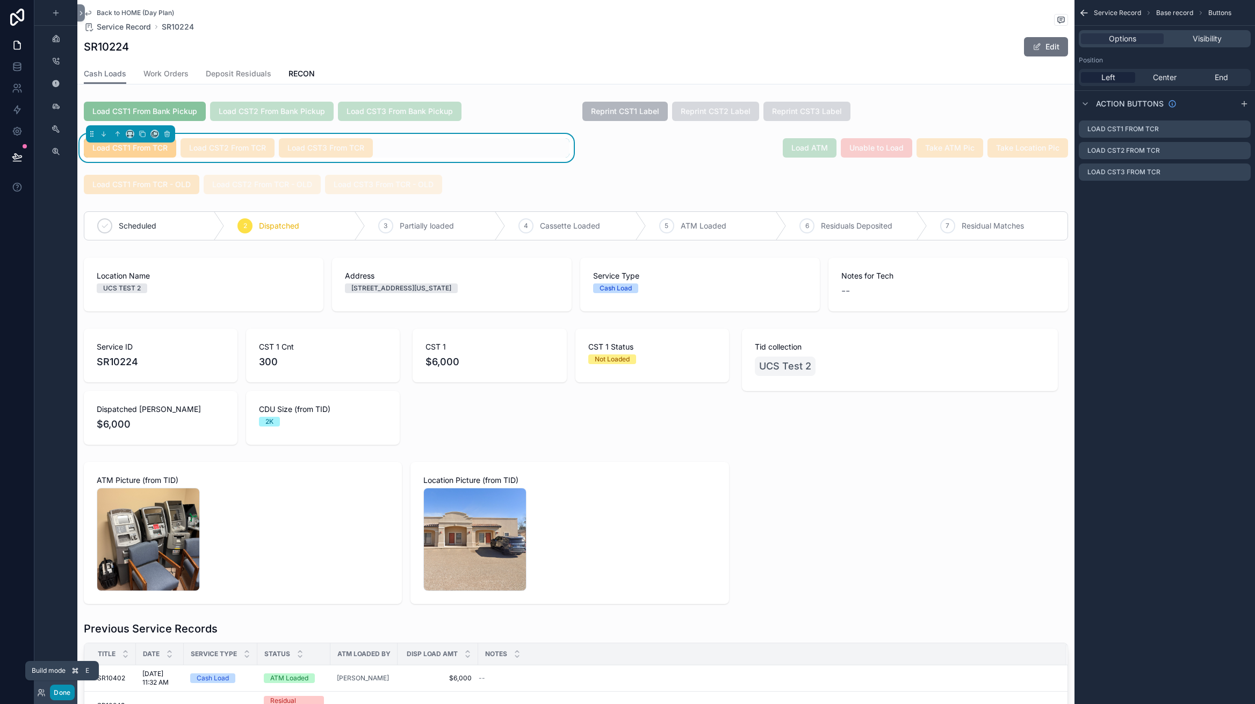
click at [68, 692] on button "Done" at bounding box center [62, 692] width 24 height 16
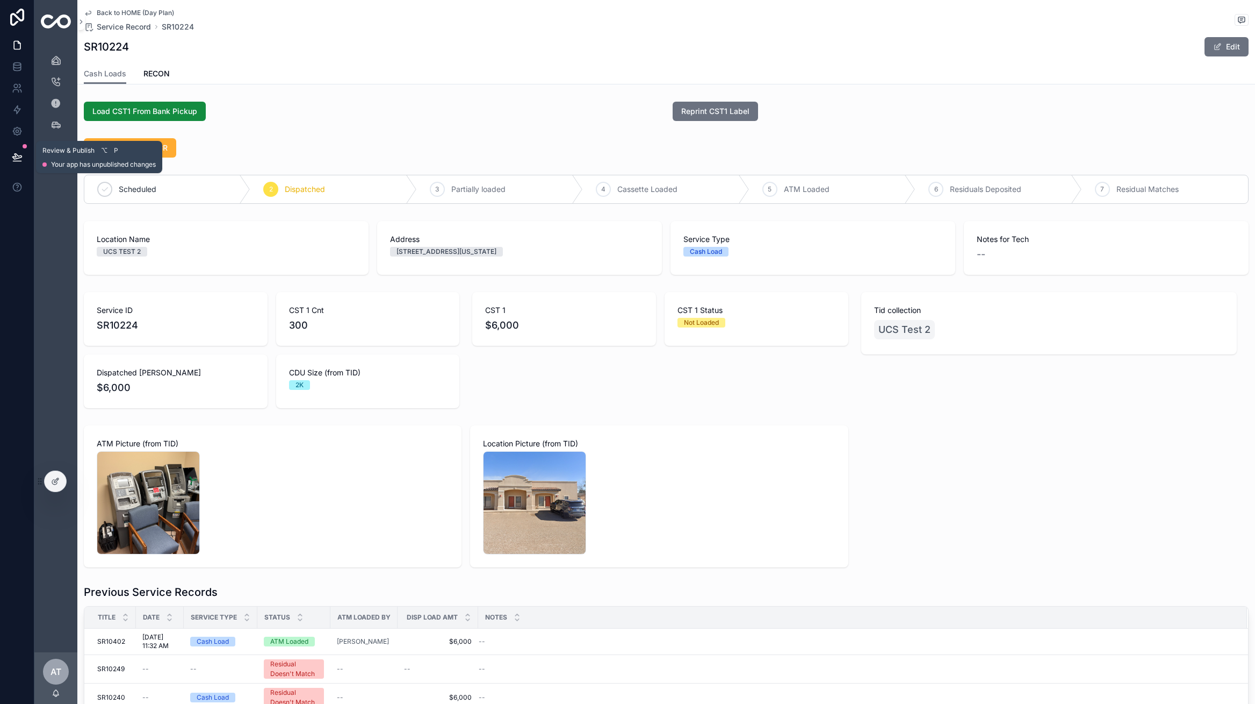
click at [16, 156] on icon at bounding box center [16, 156] width 9 height 5
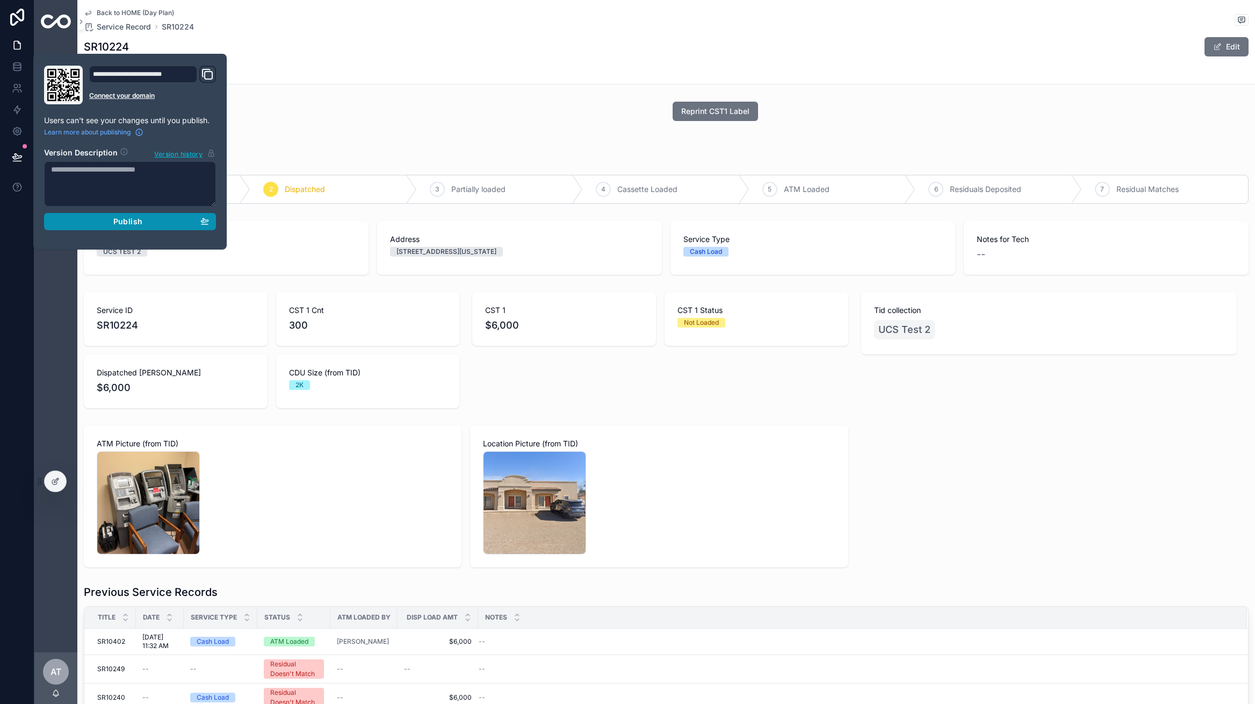
click at [137, 220] on span "Publish" at bounding box center [127, 222] width 29 height 10
